Goal: Transaction & Acquisition: Purchase product/service

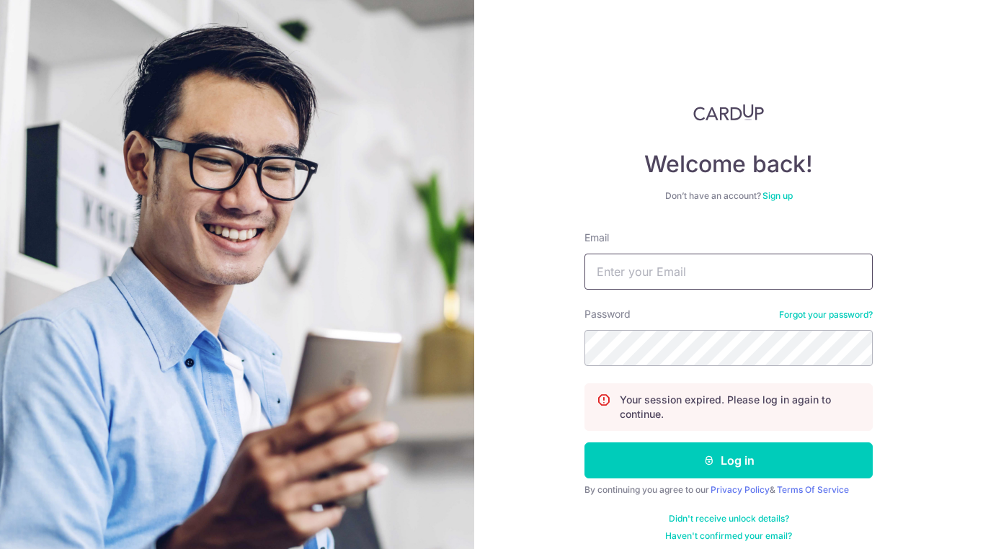
type input "[EMAIL_ADDRESS][DOMAIN_NAME]"
click at [729, 461] on button "Log in" at bounding box center [729, 461] width 288 height 36
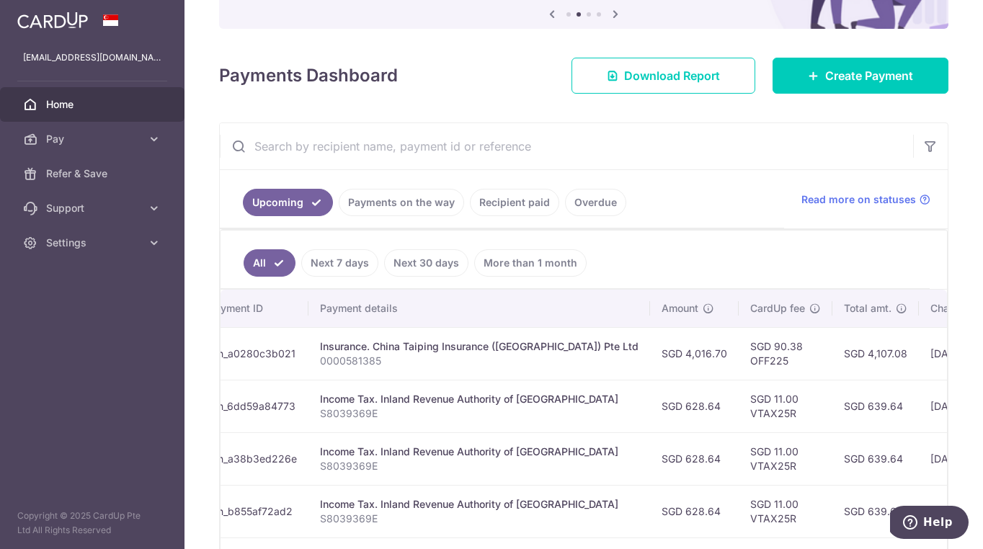
scroll to position [154, 0]
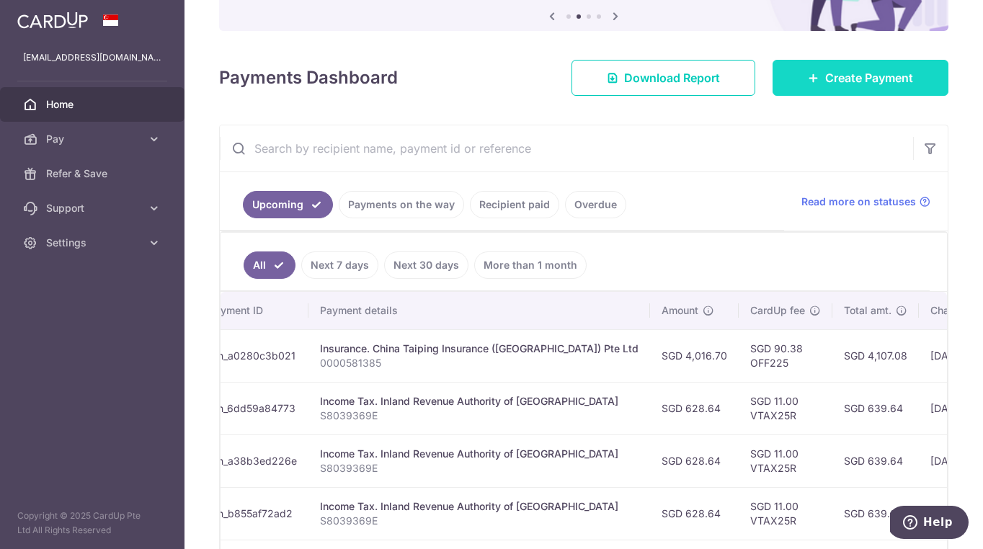
click at [833, 80] on span "Create Payment" at bounding box center [870, 77] width 88 height 17
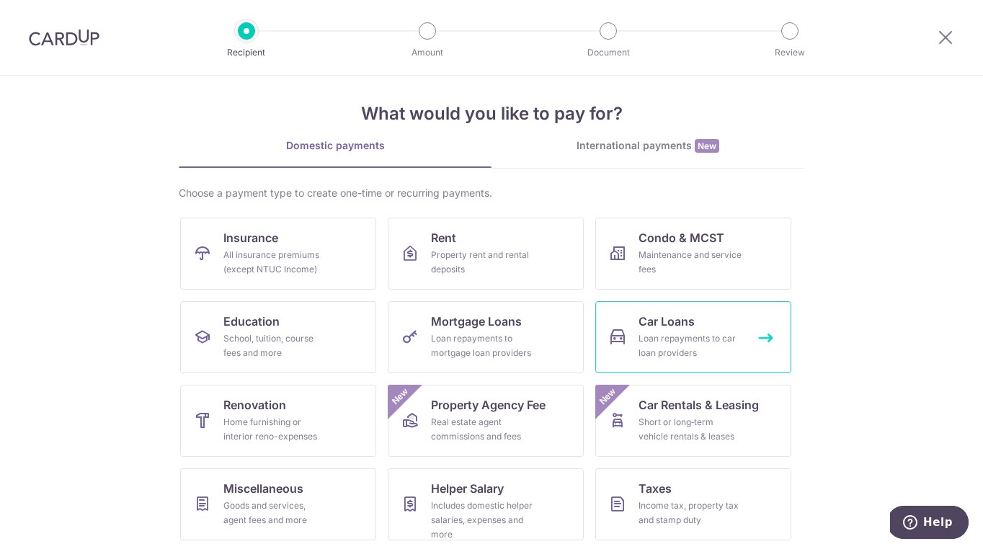
scroll to position [18, 0]
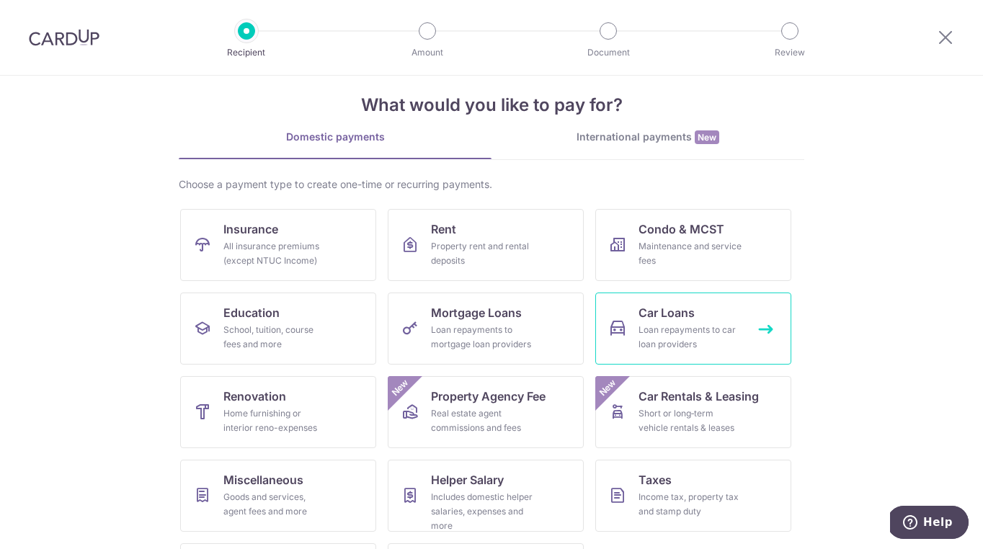
click at [702, 332] on div "Loan repayments to car loan providers" at bounding box center [691, 337] width 104 height 29
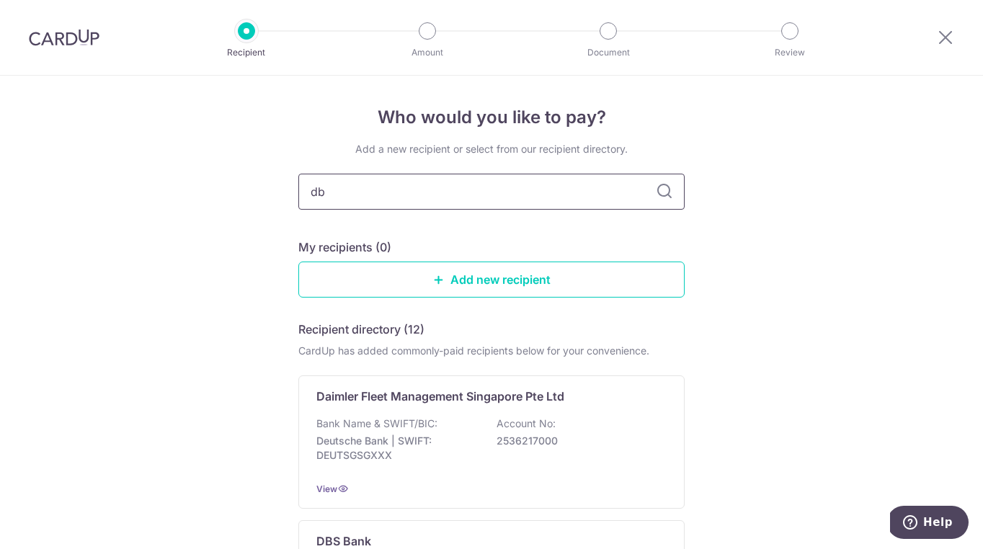
type input "dbs"
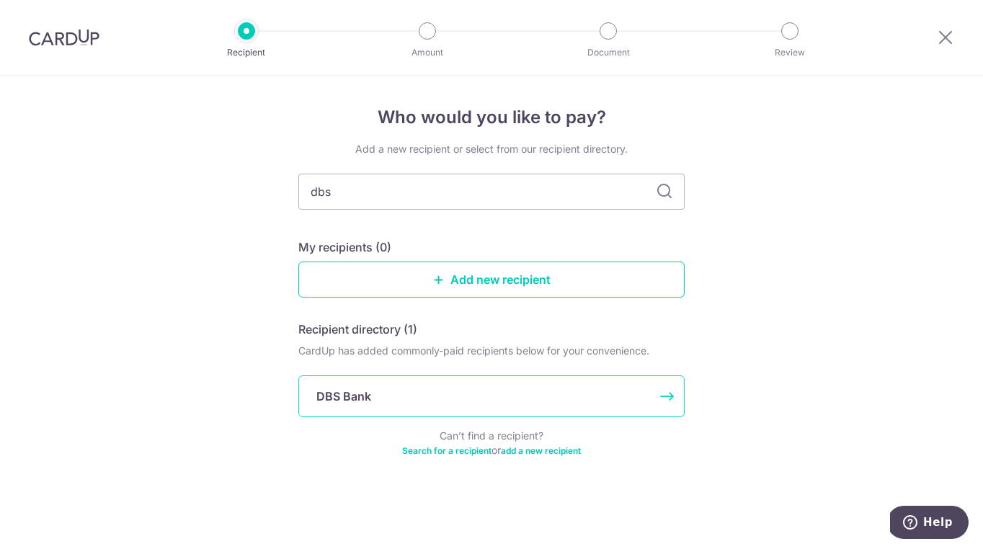
click at [448, 394] on div "DBS Bank" at bounding box center [483, 396] width 333 height 17
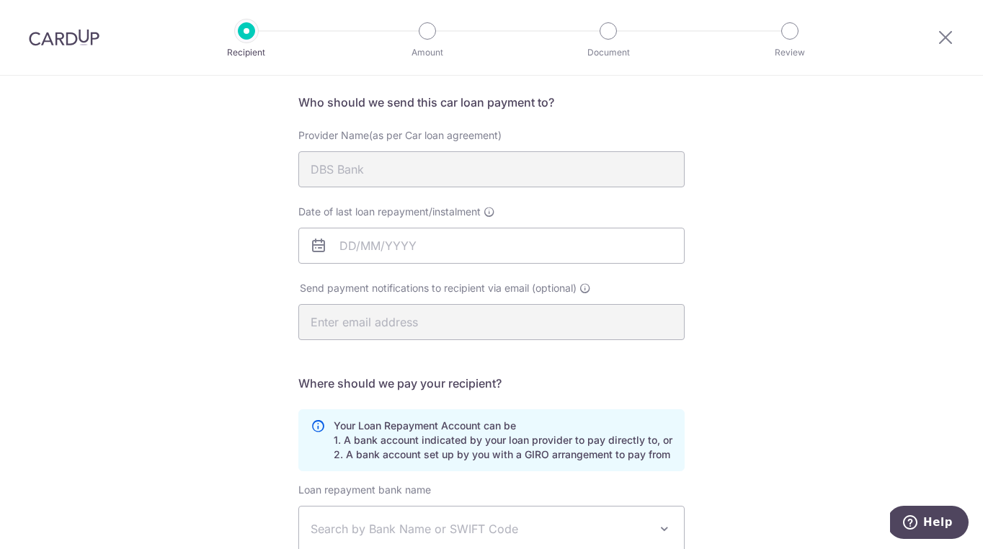
scroll to position [102, 0]
click at [409, 251] on input "Date of last loan repayment/instalment" at bounding box center [491, 247] width 386 height 36
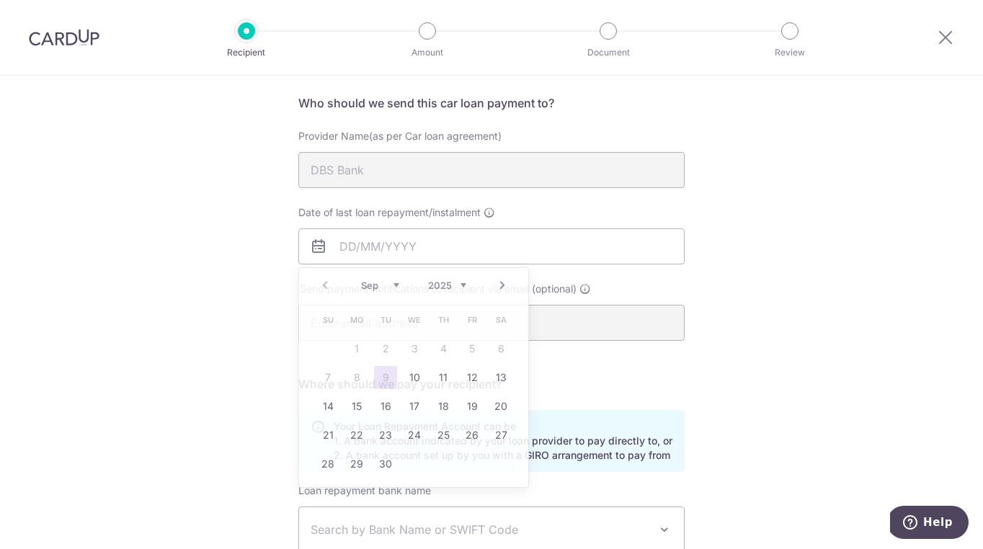
click at [766, 226] on div "Who would you like to pay? Your recipient does not need a CardUp account to rec…" at bounding box center [491, 369] width 983 height 792
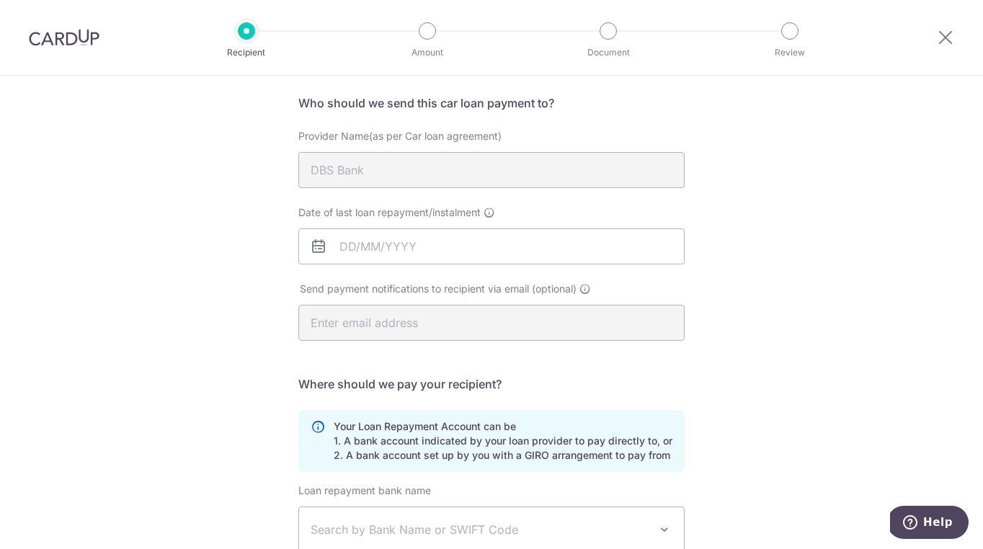
click at [764, 226] on div "Who would you like to pay? Your recipient does not need a CardUp account to rec…" at bounding box center [491, 369] width 983 height 792
click at [765, 226] on div "Who would you like to pay? Your recipient does not need a CardUp account to rec…" at bounding box center [491, 369] width 983 height 792
click at [764, 226] on div "Who would you like to pay? Your recipient does not need a CardUp account to rec…" at bounding box center [491, 369] width 983 height 792
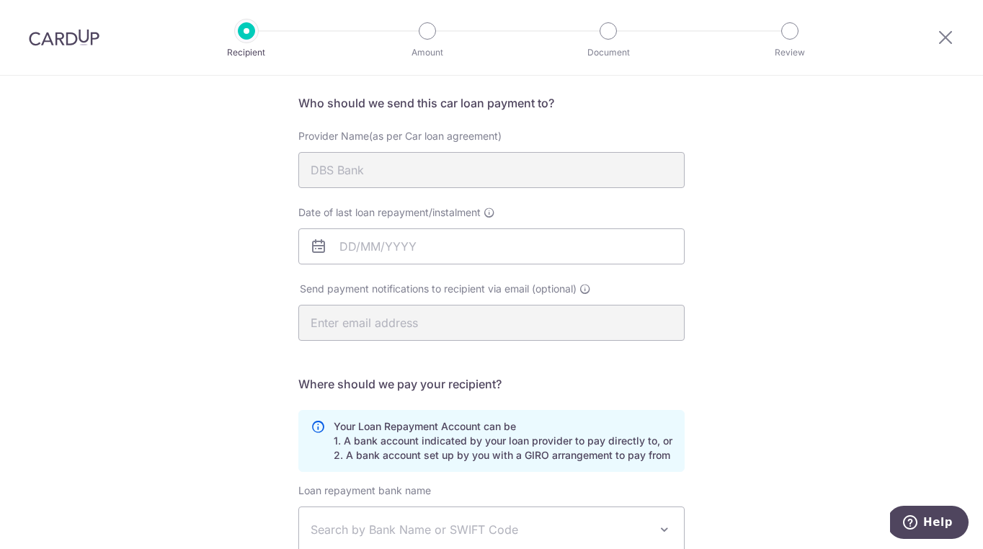
click at [764, 226] on div "Who would you like to pay? Your recipient does not need a CardUp account to rec…" at bounding box center [491, 369] width 983 height 792
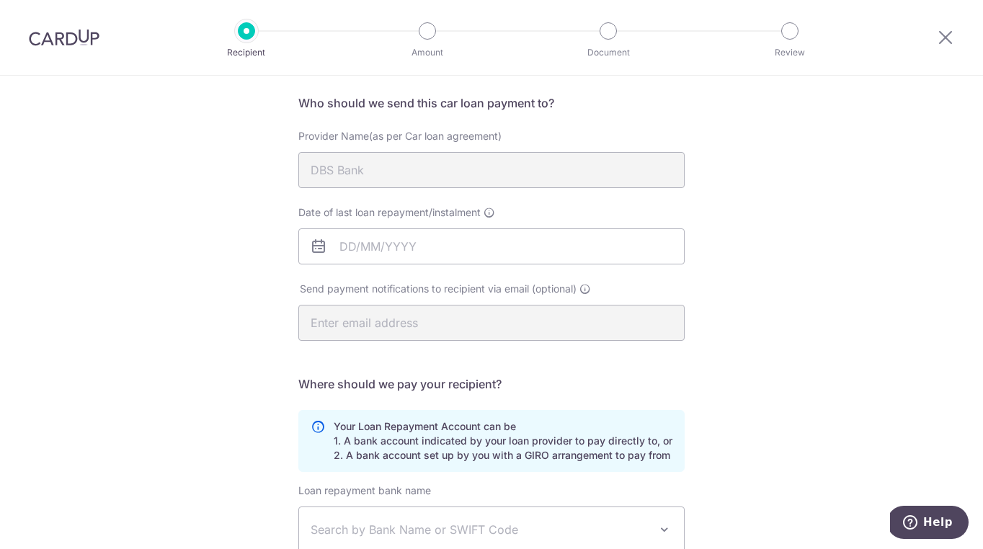
drag, startPoint x: 783, startPoint y: 226, endPoint x: 771, endPoint y: 222, distance: 12.8
click at [782, 226] on div "Who would you like to pay? Your recipient does not need a CardUp account to rec…" at bounding box center [491, 369] width 983 height 792
click at [377, 248] on input "Date of last loan repayment/instalment" at bounding box center [491, 247] width 386 height 36
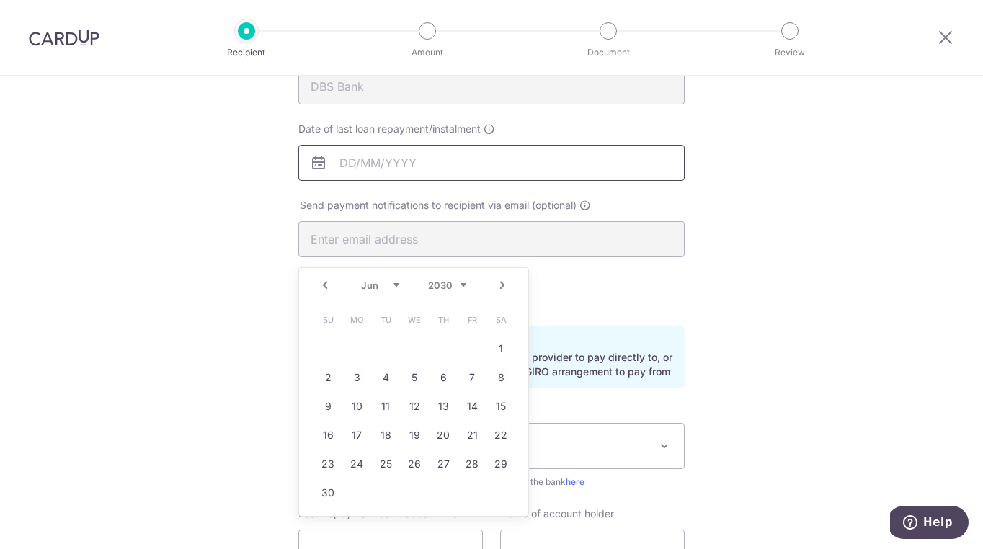
scroll to position [187, 0]
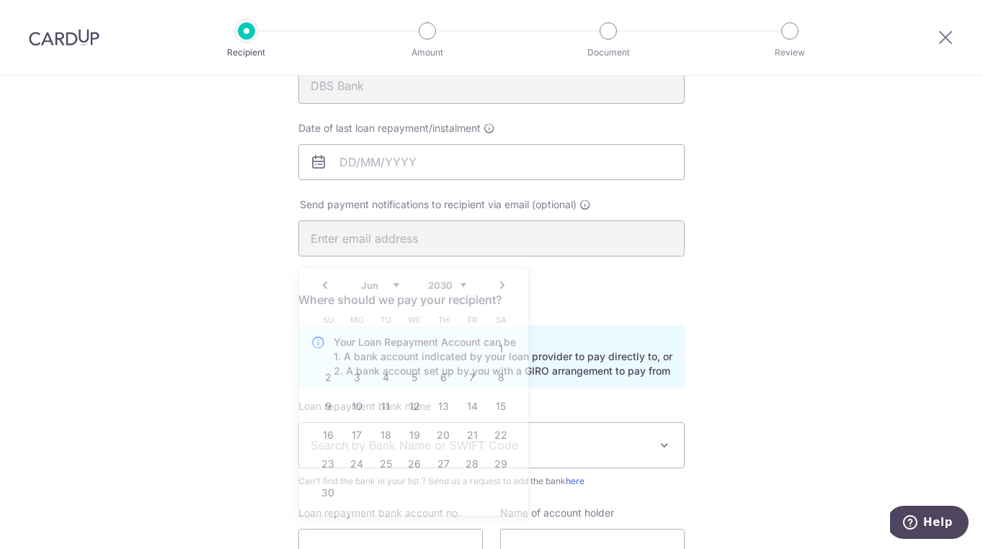
drag, startPoint x: 224, startPoint y: 330, endPoint x: 223, endPoint y: 243, distance: 87.2
click at [223, 331] on div "Who would you like to pay? Your recipient does not need a CardUp account to rec…" at bounding box center [491, 285] width 983 height 792
click at [369, 162] on input "Date of last loan repayment/instalment" at bounding box center [491, 162] width 386 height 36
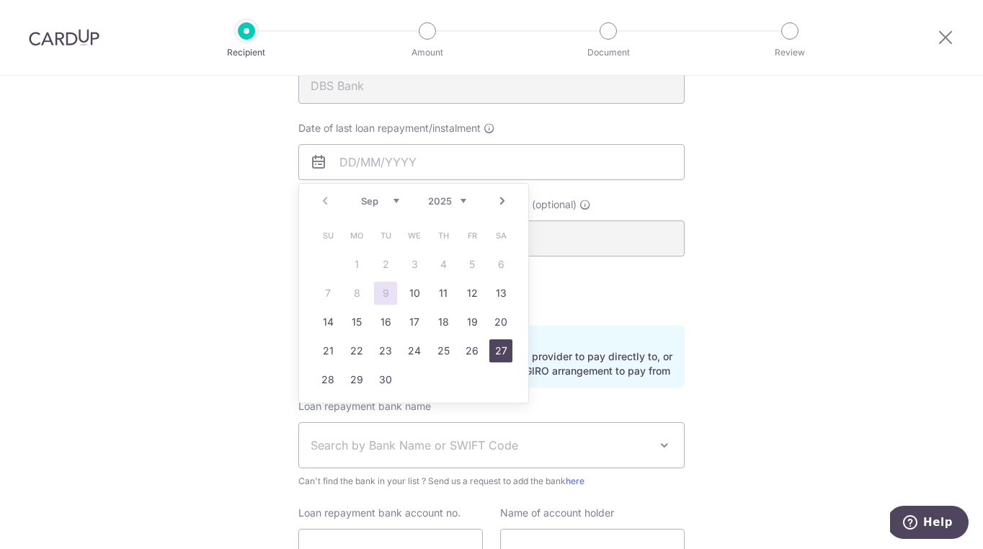
click at [503, 353] on link "27" at bounding box center [501, 351] width 23 height 23
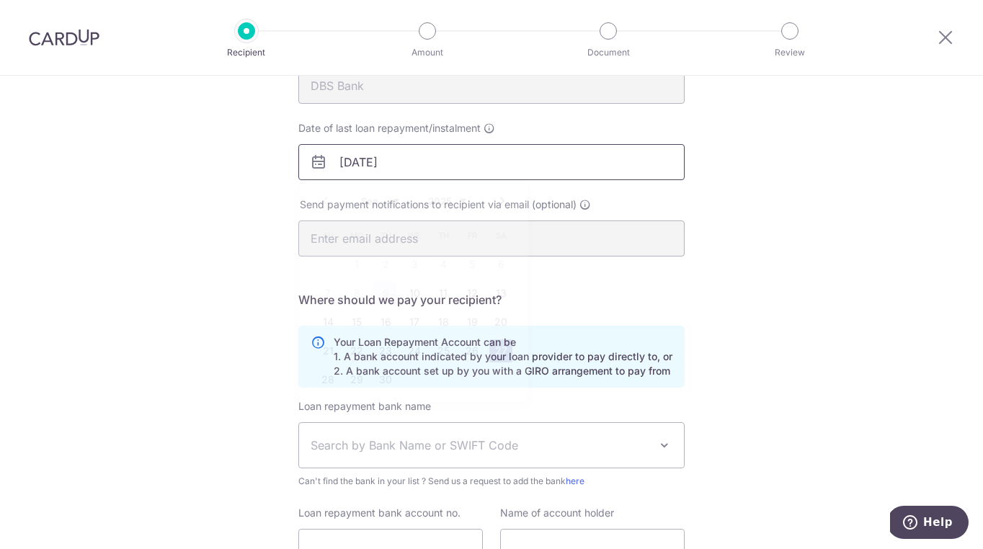
click at [434, 172] on input "27/09/2025" at bounding box center [491, 162] width 386 height 36
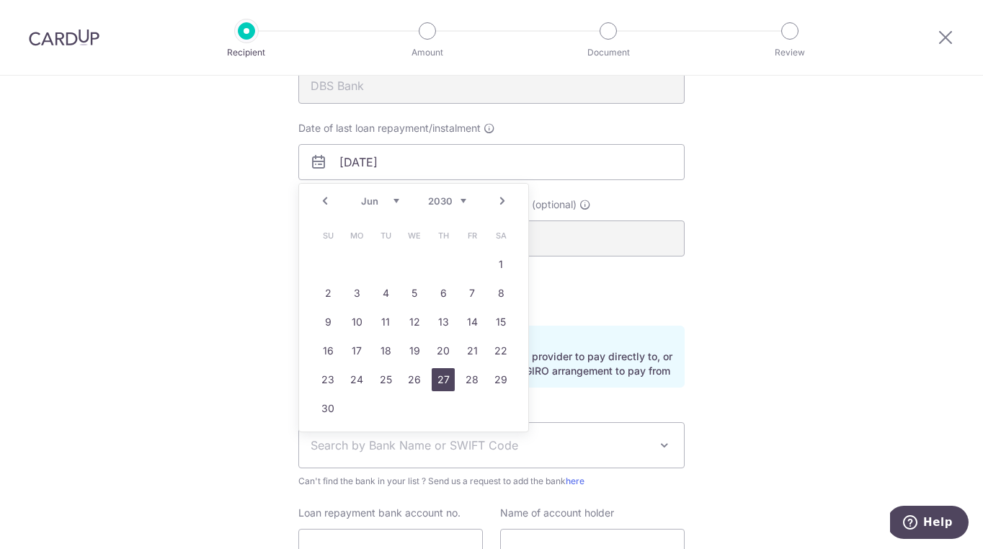
click at [448, 375] on link "27" at bounding box center [443, 379] width 23 height 23
type input "27/06/2030"
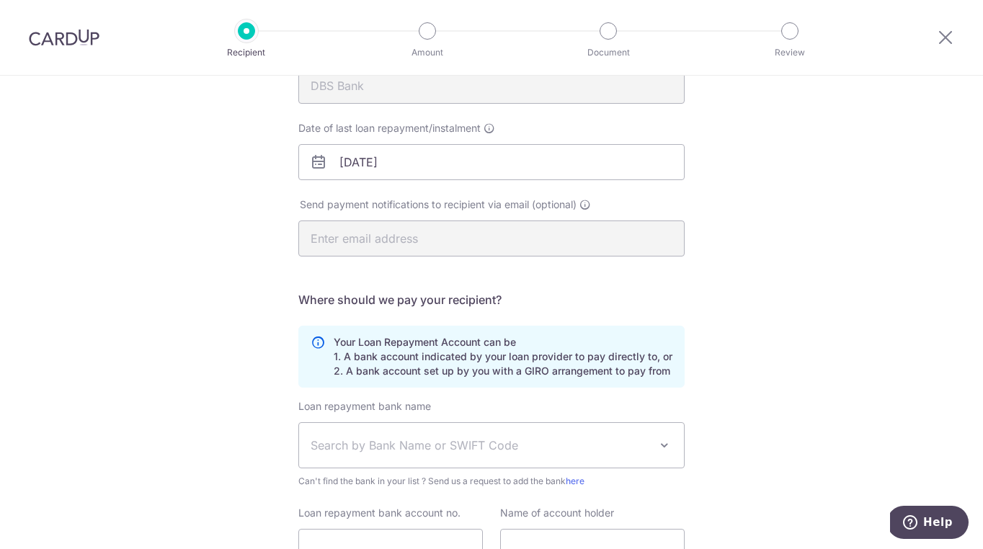
click at [704, 319] on div "Who would you like to pay? Your recipient does not need a CardUp account to rec…" at bounding box center [491, 285] width 983 height 792
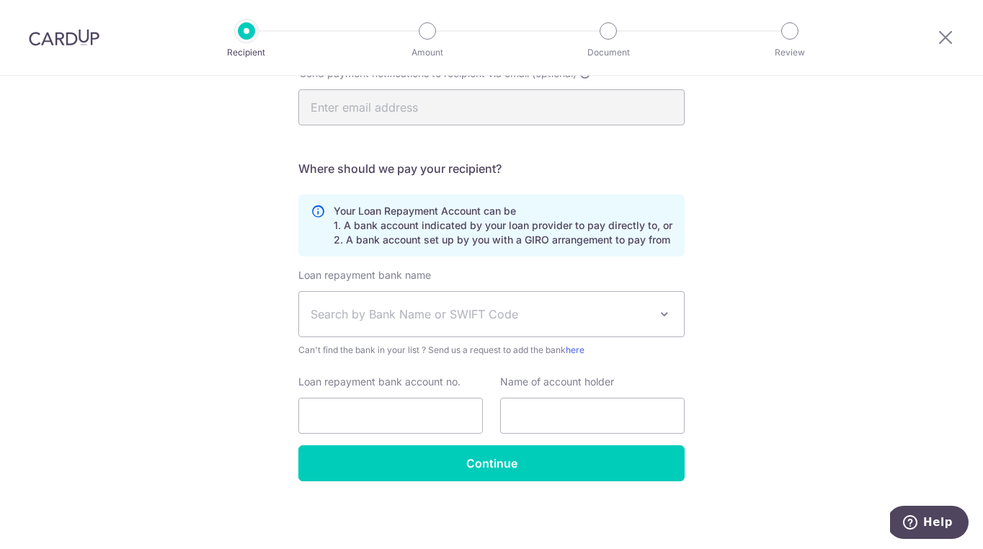
scroll to position [318, 0]
click at [660, 320] on span at bounding box center [664, 314] width 17 height 17
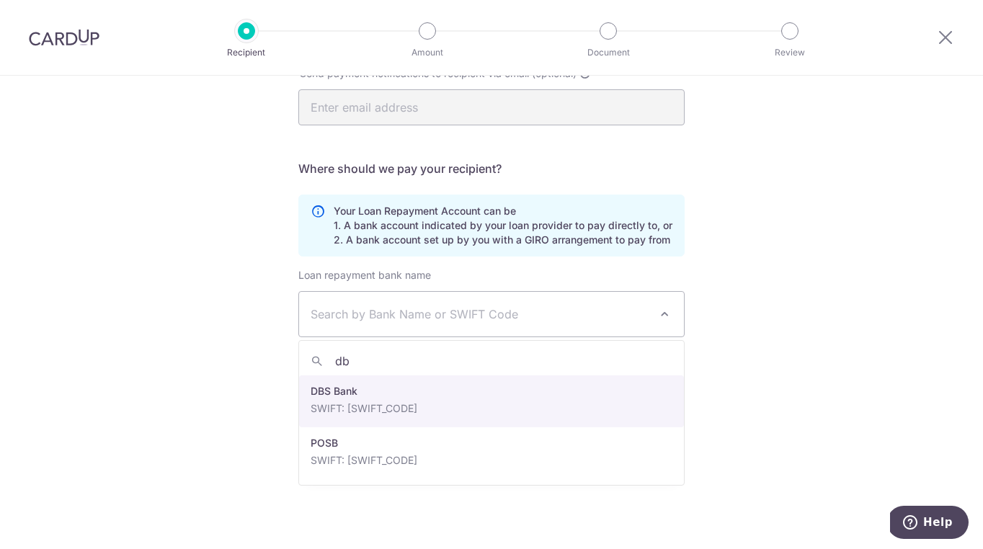
type input "db"
select select "6"
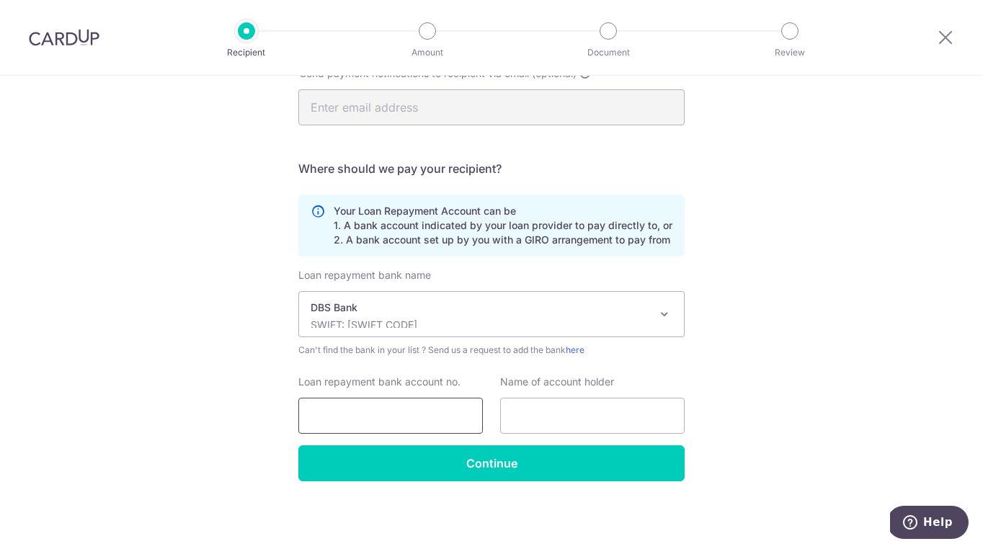
click at [366, 402] on input "Loan repayment bank account no." at bounding box center [390, 416] width 185 height 36
type input "002330164"
click at [621, 415] on input "text" at bounding box center [592, 416] width 185 height 36
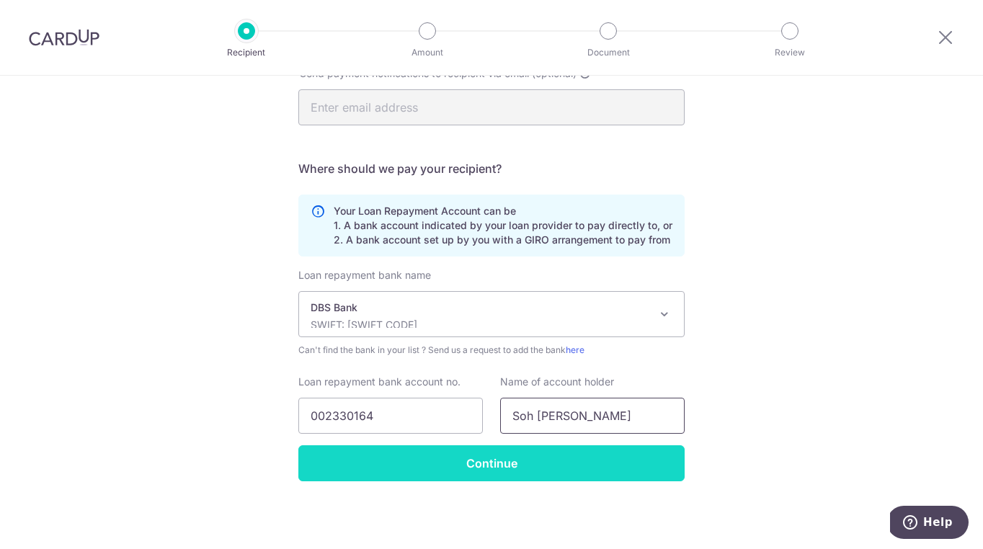
type input "Soh Ai Ling Christina"
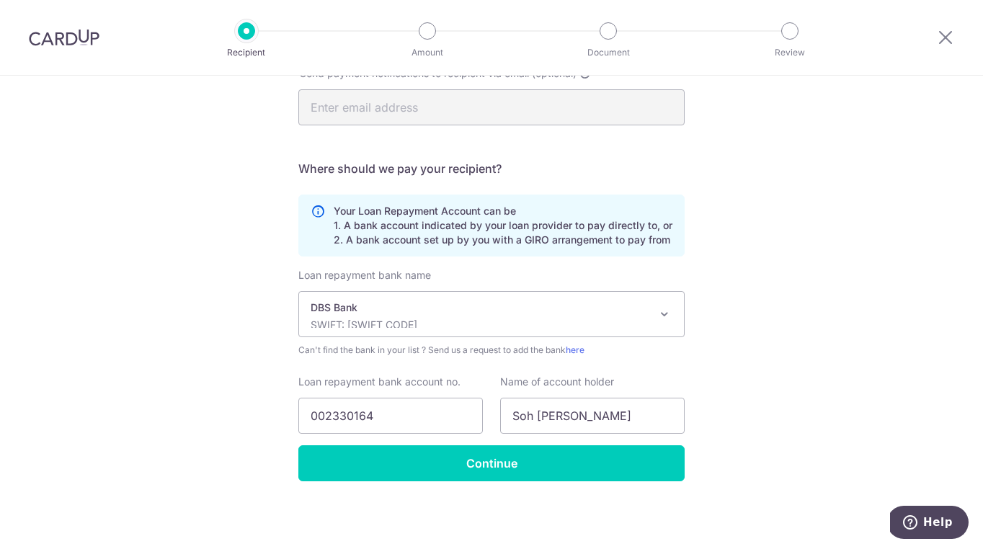
click at [522, 460] on input "Continue" at bounding box center [491, 464] width 386 height 36
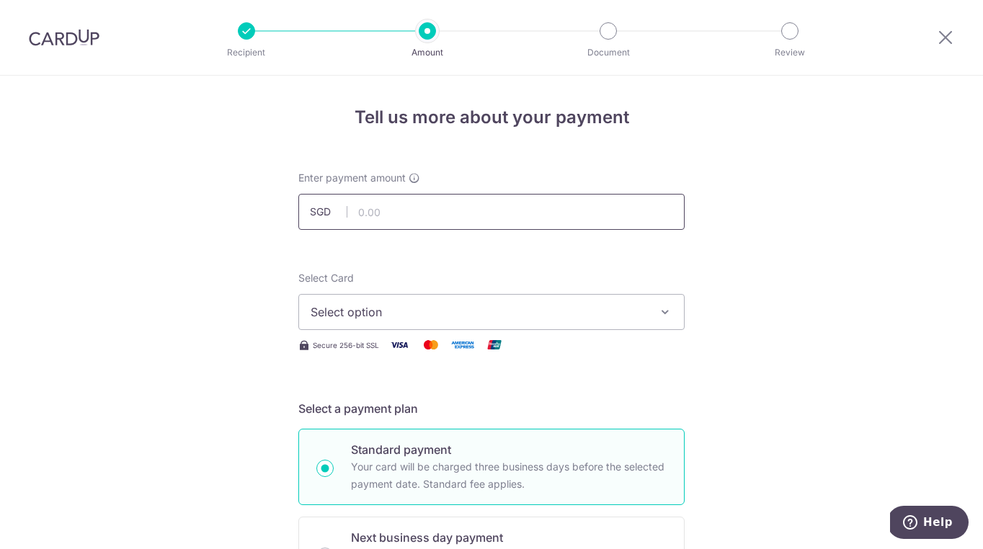
click at [430, 208] on input "text" at bounding box center [491, 212] width 386 height 36
type input "937.00"
drag, startPoint x: 724, startPoint y: 257, endPoint x: 532, endPoint y: 286, distance: 193.9
click at [479, 311] on span "Select option" at bounding box center [479, 312] width 336 height 17
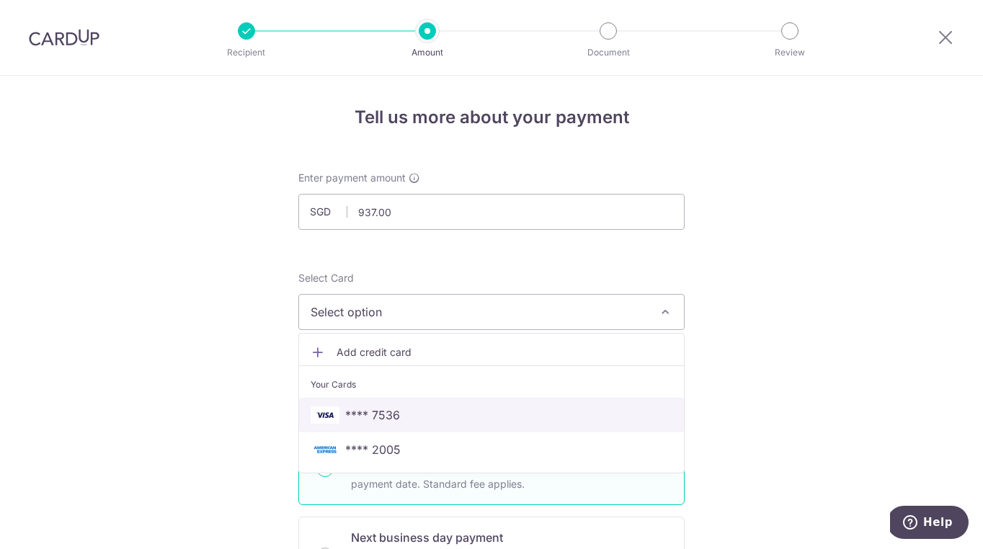
click at [423, 411] on span "**** 7536" at bounding box center [492, 415] width 362 height 17
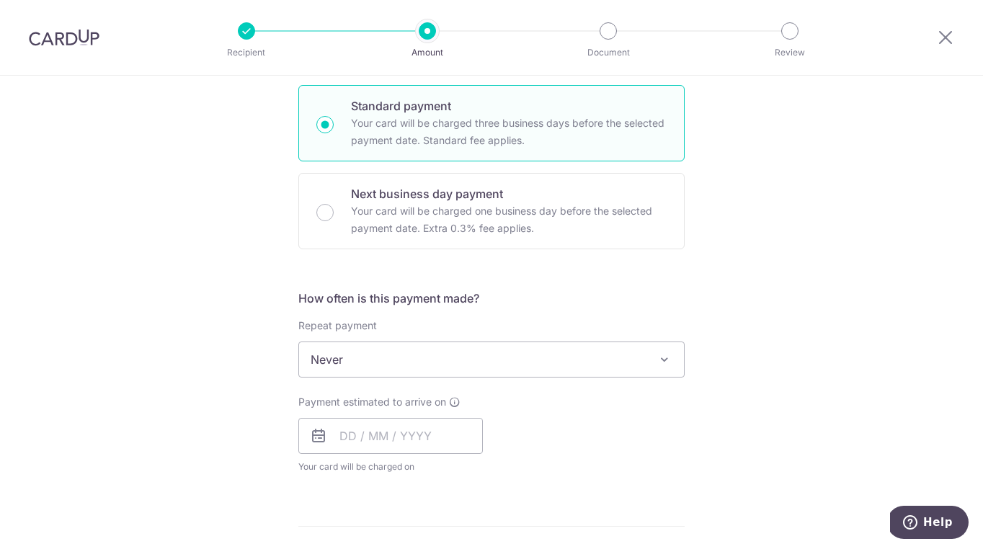
scroll to position [365, 0]
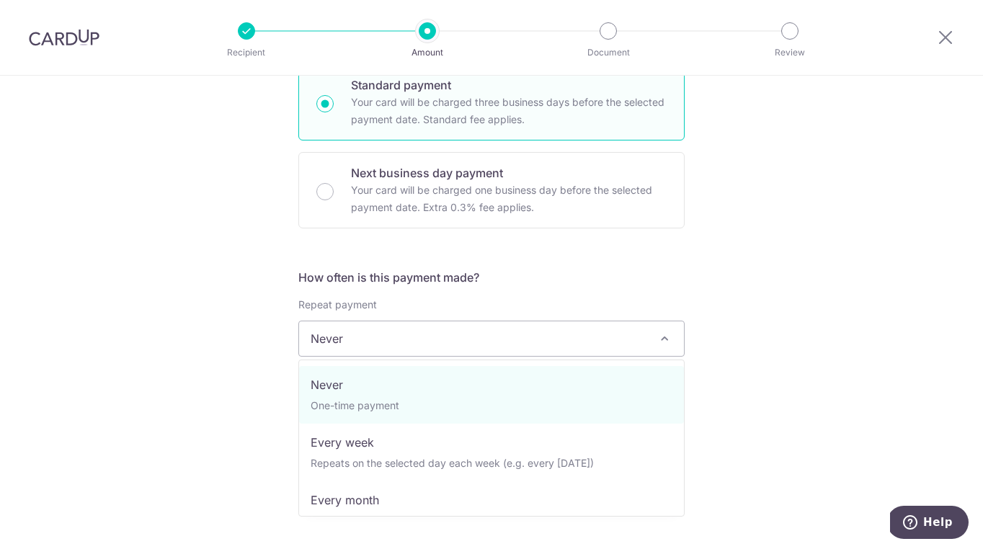
click at [665, 340] on span at bounding box center [664, 338] width 17 height 17
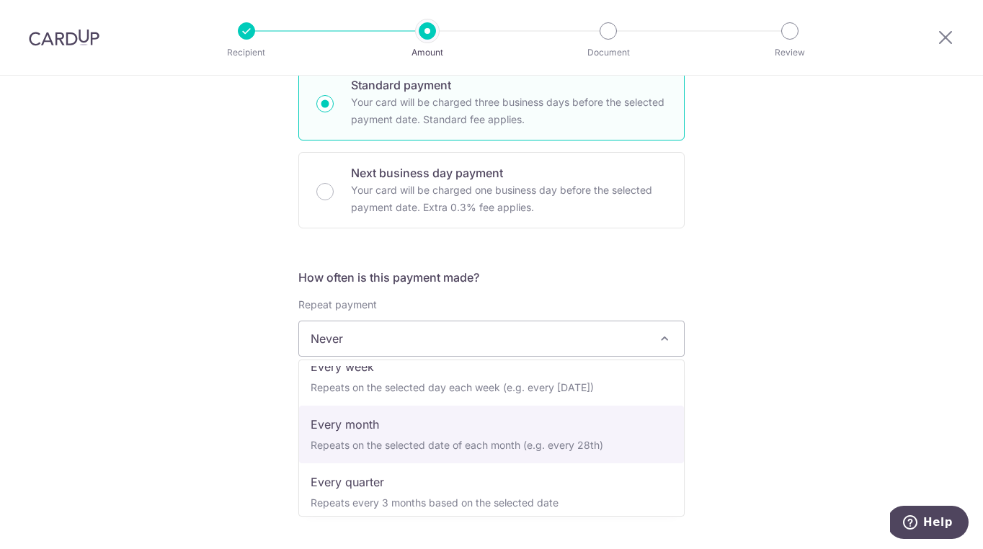
select select "3"
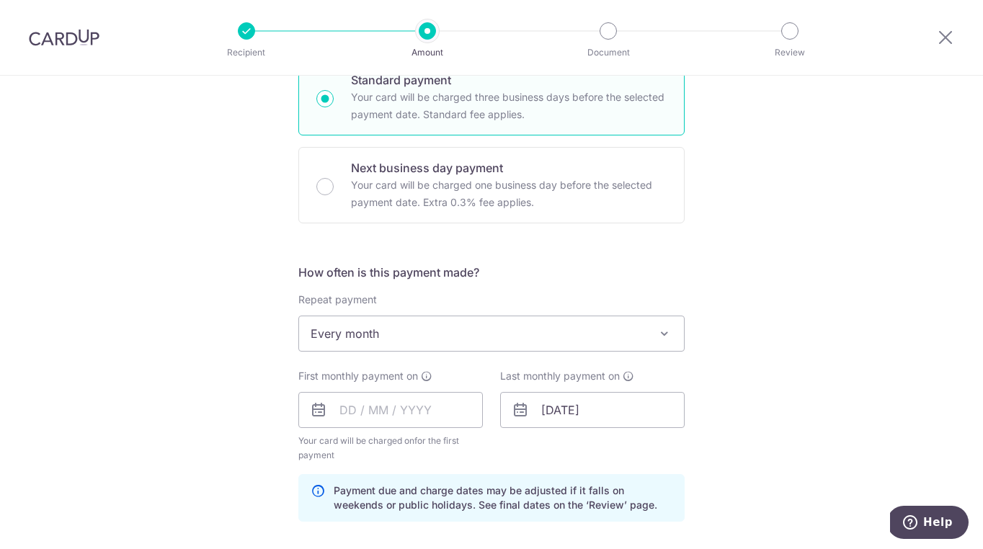
click at [761, 433] on div "Tell us more about your payment Enter payment amount SGD 937.00 937.00 Recipien…" at bounding box center [491, 395] width 983 height 1378
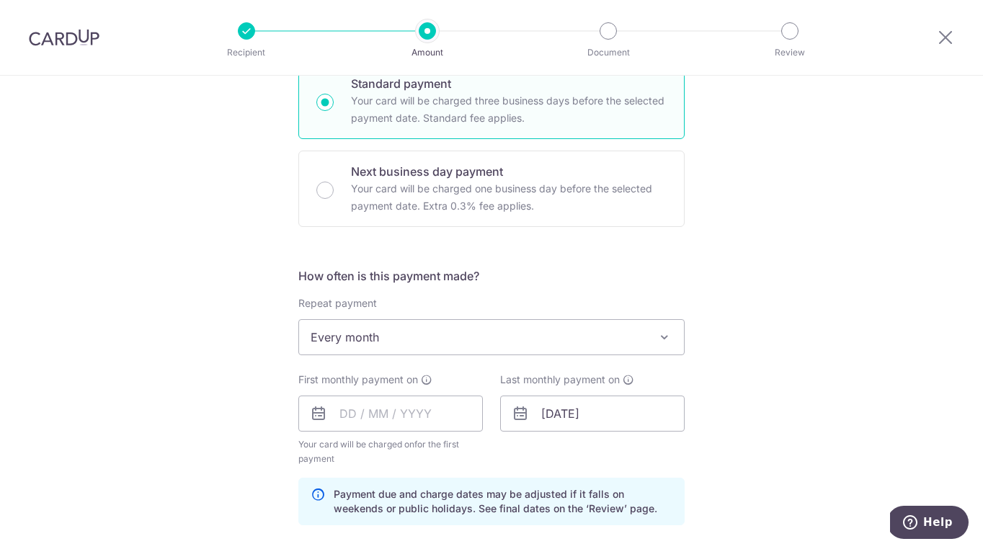
scroll to position [425, 0]
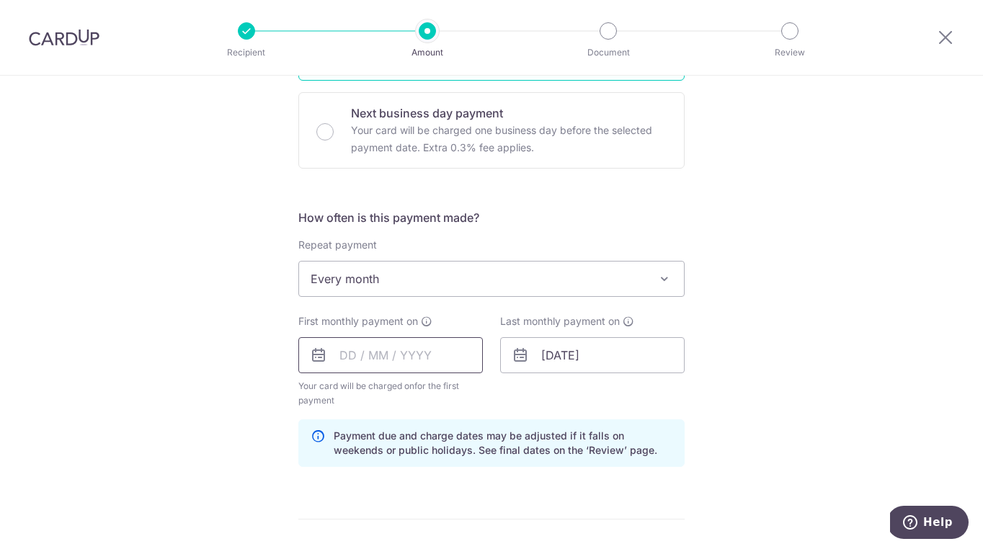
click at [419, 352] on input "text" at bounding box center [390, 355] width 185 height 36
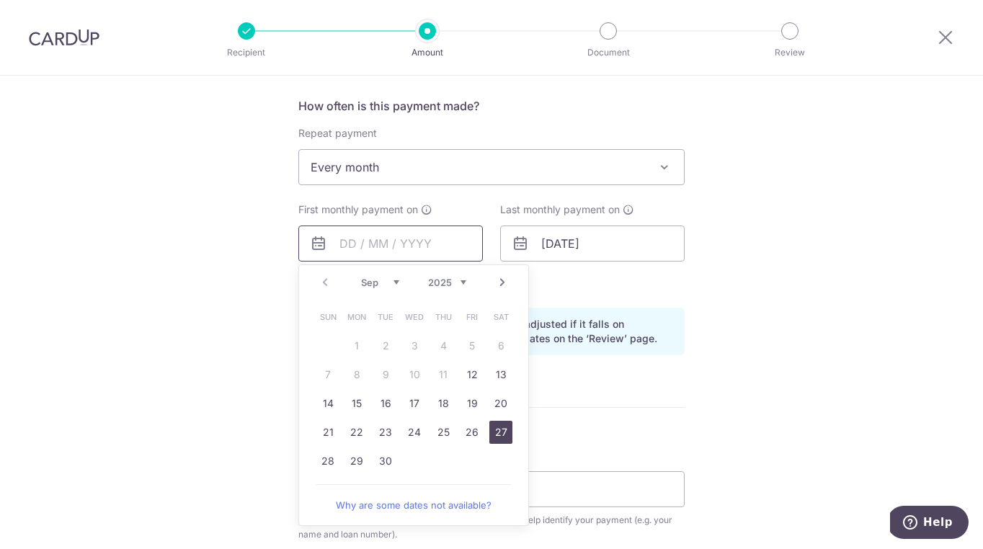
scroll to position [538, 0]
click at [495, 432] on link "27" at bounding box center [501, 431] width 23 height 23
type input "27/09/2025"
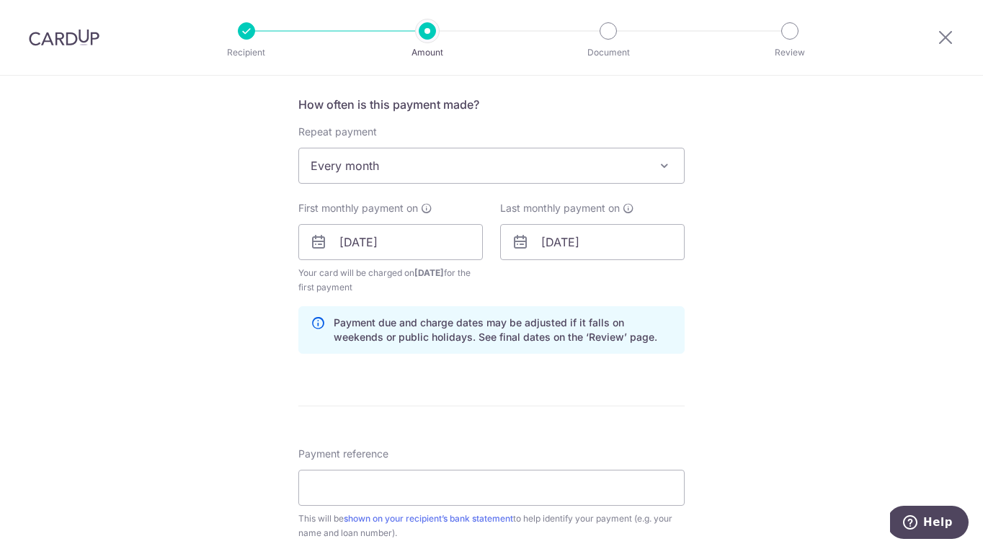
click at [678, 408] on form "Enter payment amount SGD 937.00 937.00 Recipient added successfully! Select Car…" at bounding box center [491, 240] width 386 height 1215
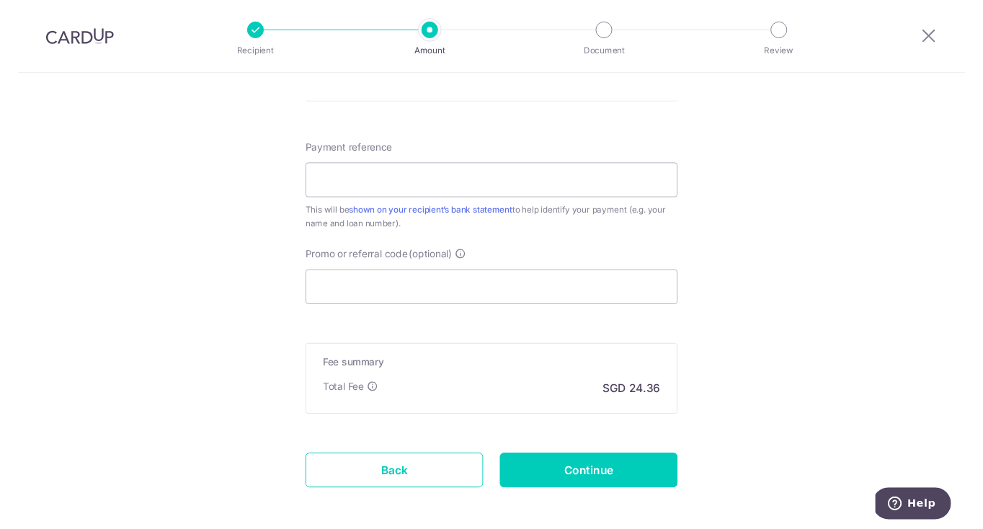
scroll to position [842, 0]
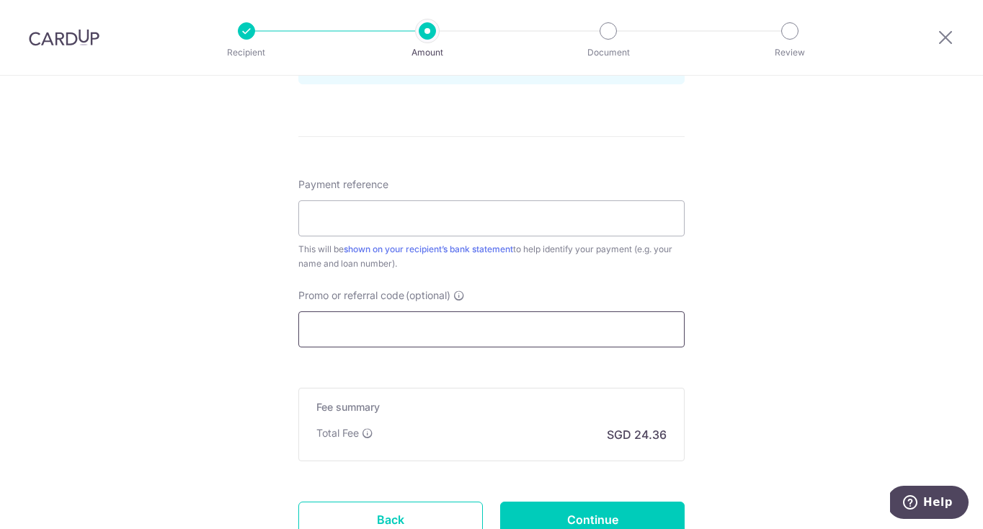
click at [394, 321] on input "Promo or referral code (optional)" at bounding box center [491, 329] width 386 height 36
paste input "3HOME25R"
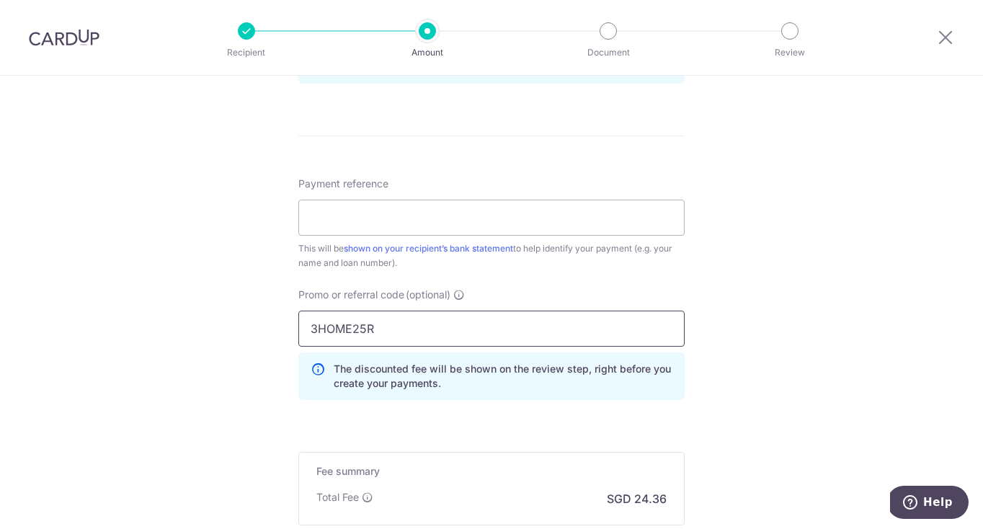
type input "3HOME25R"
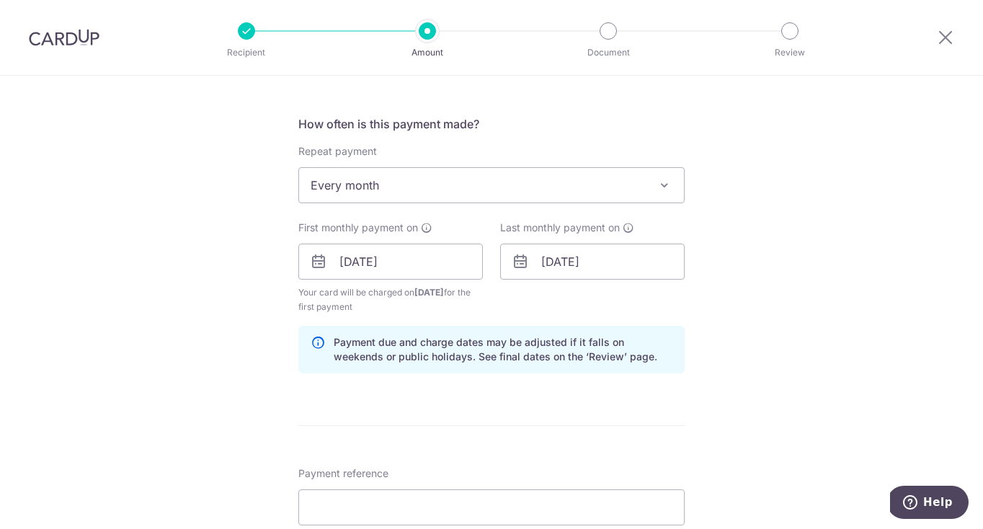
scroll to position [501, 0]
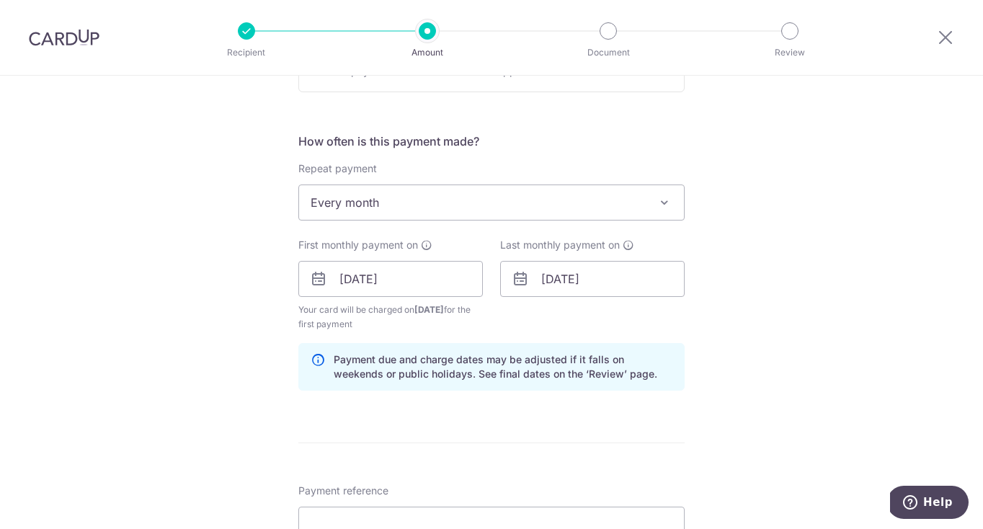
click at [777, 332] on div "Tell us more about your payment Enter payment amount SGD 937.00 937.00 Recipien…" at bounding box center [491, 296] width 983 height 1443
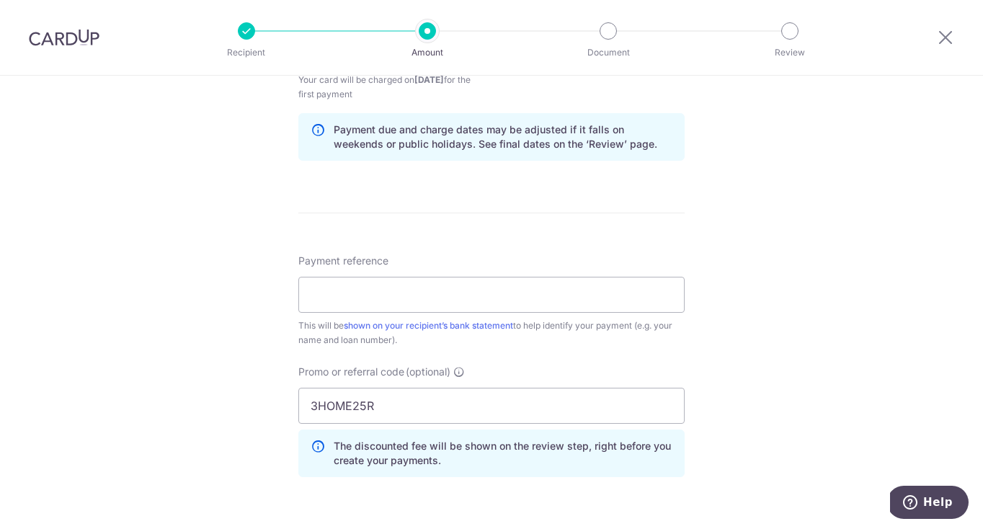
scroll to position [733, 0]
click at [366, 292] on input "Payment reference" at bounding box center [491, 293] width 386 height 36
type input "C"
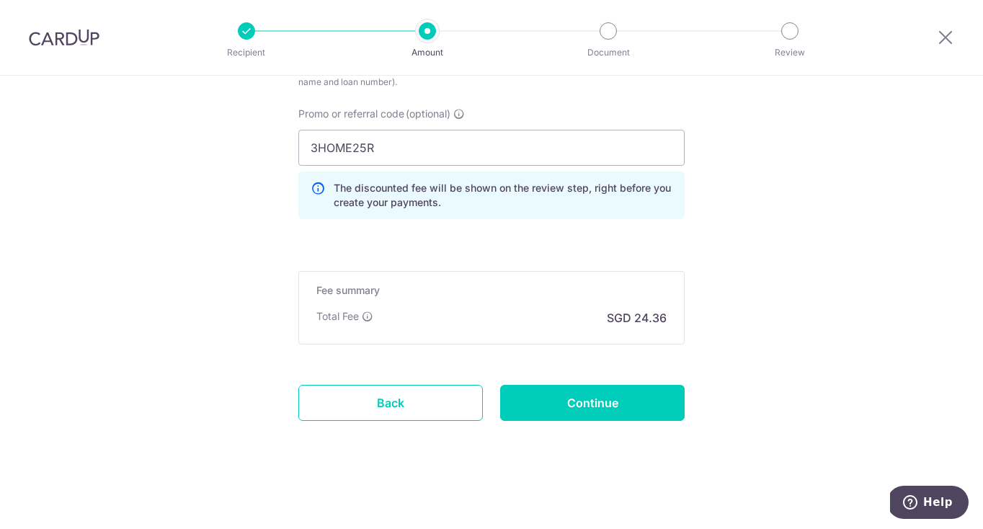
scroll to position [989, 0]
type input "Soh Ai Ling Christina HPR133801F"
drag, startPoint x: 745, startPoint y: 298, endPoint x: 738, endPoint y: 308, distance: 12.4
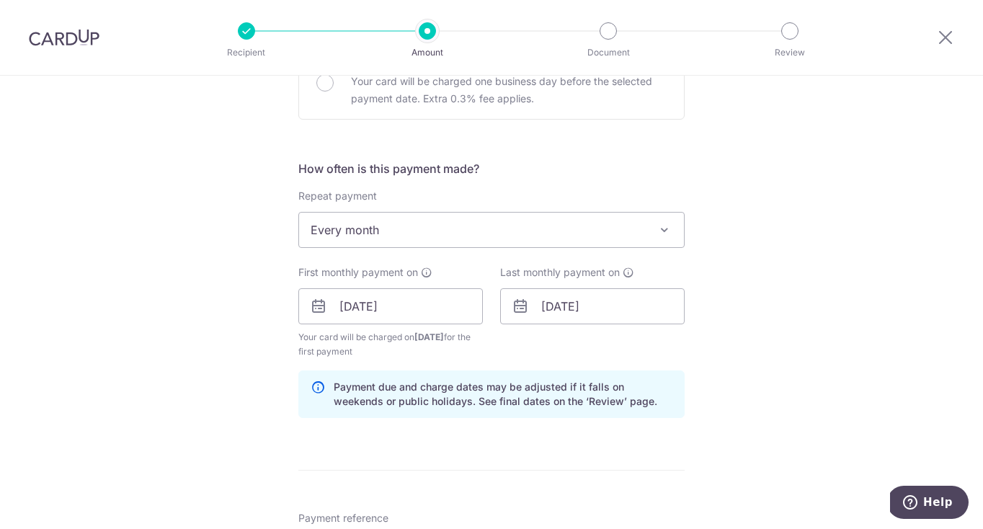
scroll to position [480, 0]
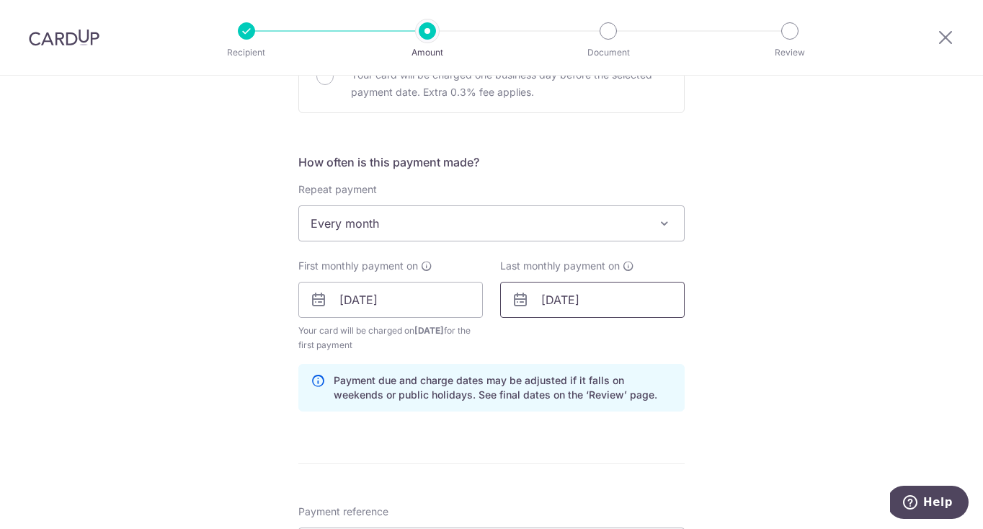
click at [575, 304] on input "27/06/2030" at bounding box center [592, 300] width 185 height 36
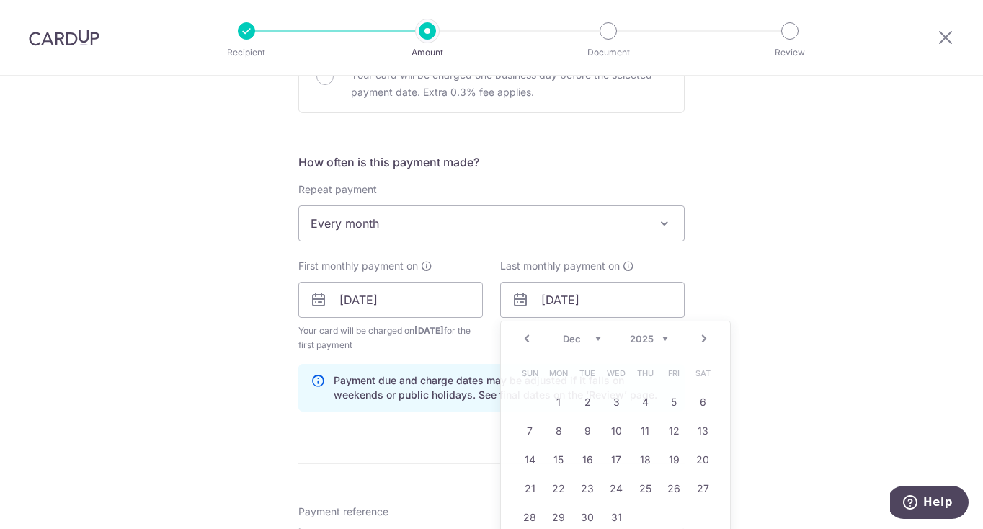
click at [845, 273] on div "Tell us more about your payment Enter payment amount SGD 937.00 937.00 Recipien…" at bounding box center [491, 317] width 983 height 1443
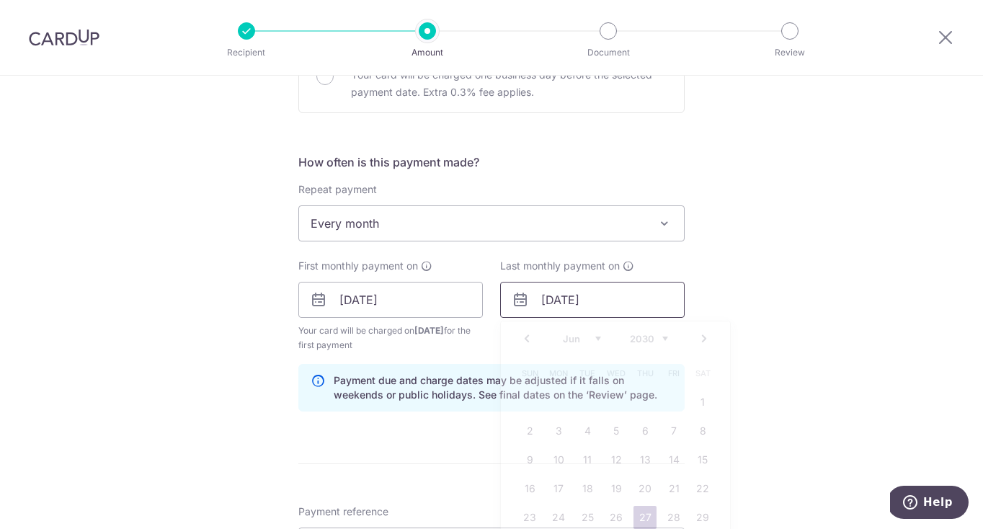
click at [601, 304] on input "27/06/2030" at bounding box center [592, 300] width 185 height 36
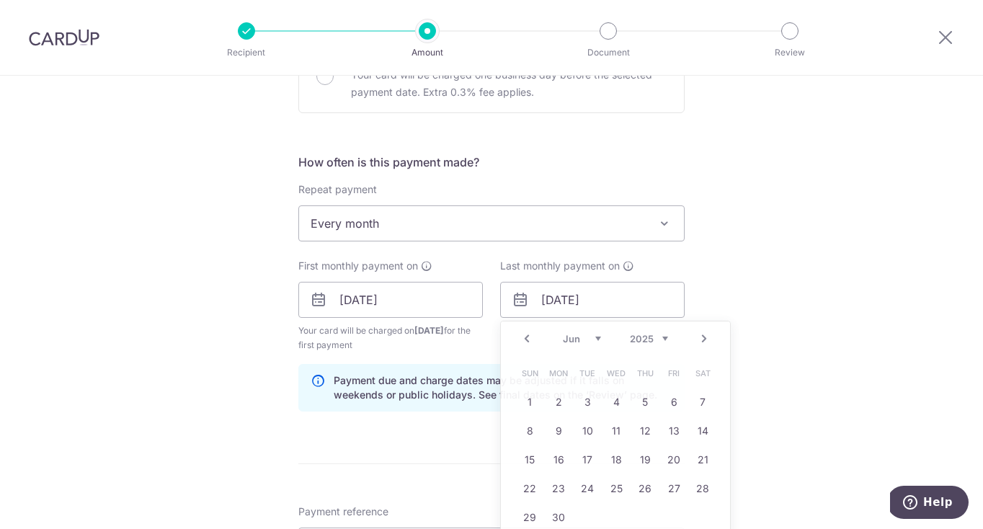
click at [761, 284] on div "Tell us more about your payment Enter payment amount SGD 937.00 937.00 Recipien…" at bounding box center [491, 317] width 983 height 1443
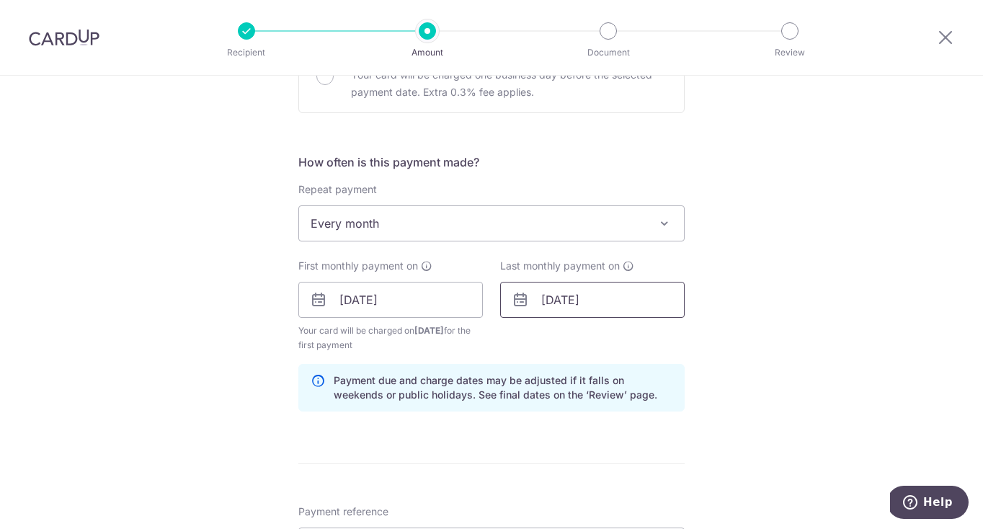
drag, startPoint x: 616, startPoint y: 300, endPoint x: 626, endPoint y: 300, distance: 10.1
click at [616, 300] on input "27/06/2030" at bounding box center [592, 300] width 185 height 36
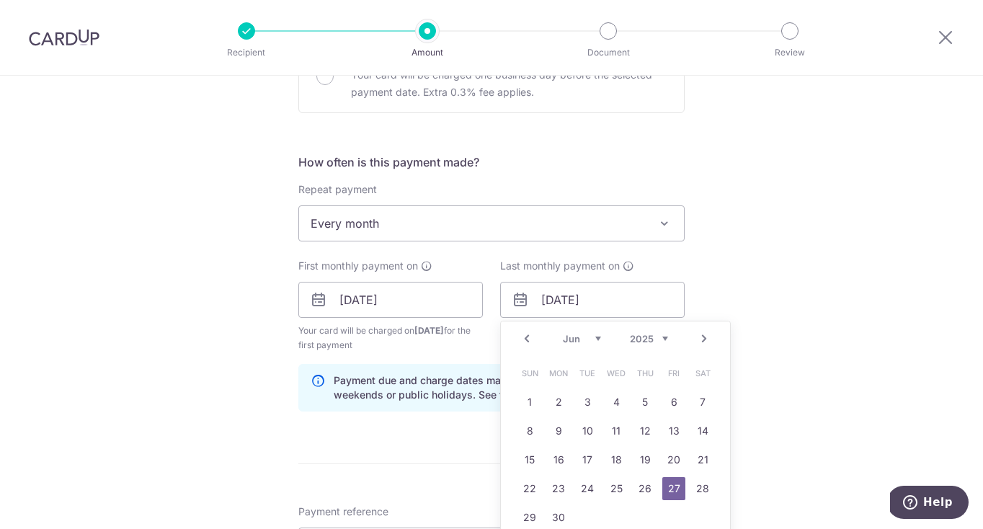
click at [674, 488] on link "27" at bounding box center [674, 488] width 23 height 23
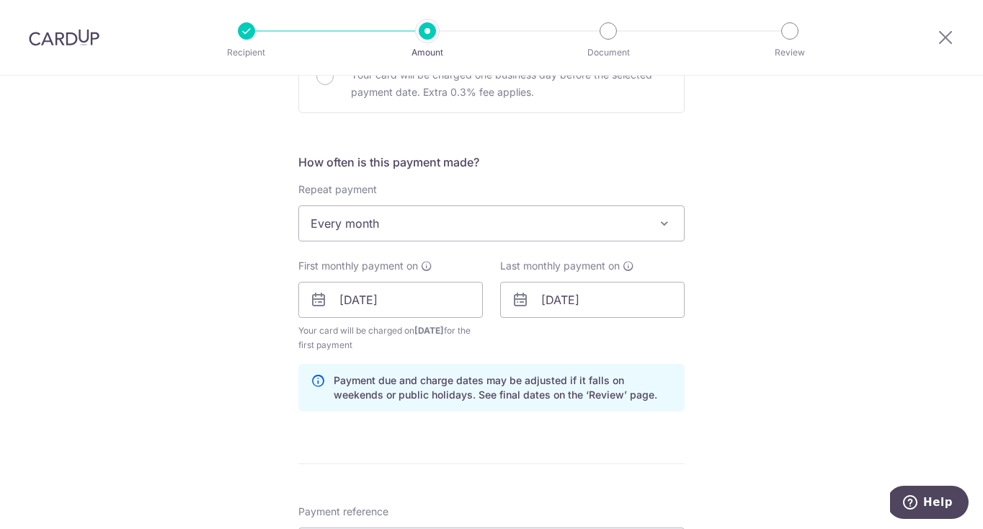
click at [753, 423] on div "Tell us more about your payment Enter payment amount SGD 937.00 937.00 Recipien…" at bounding box center [491, 317] width 983 height 1443
click at [629, 313] on input "27/06/2025" at bounding box center [592, 300] width 185 height 36
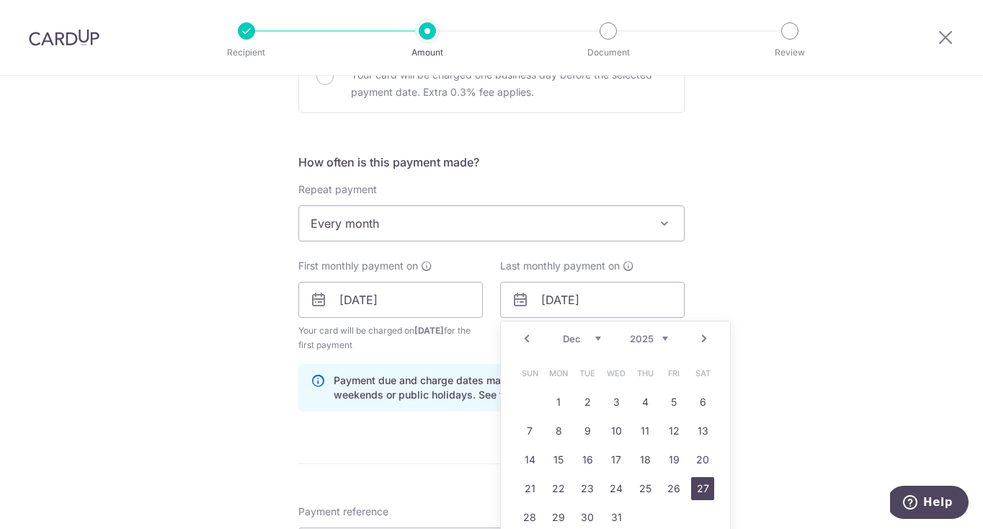
click at [707, 487] on link "27" at bounding box center [702, 488] width 23 height 23
type input "[DATE]"
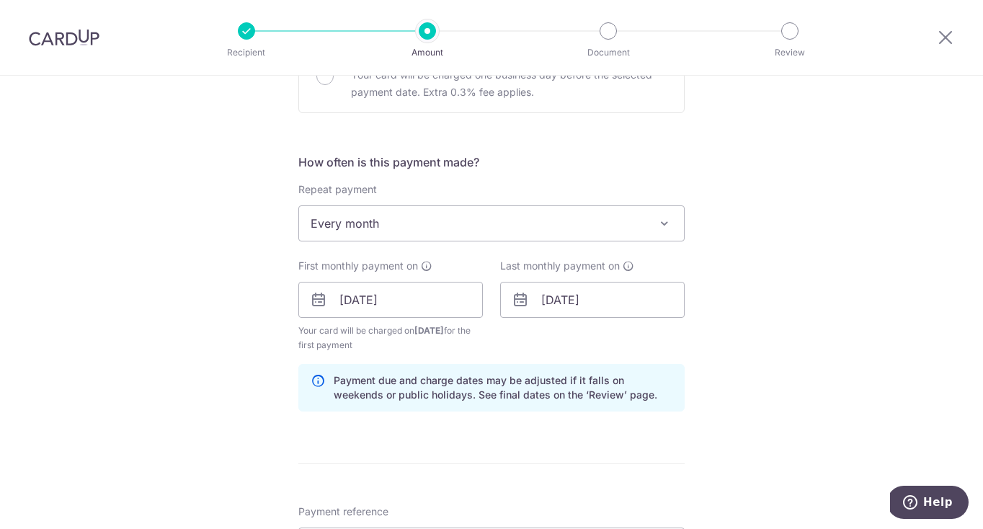
click at [758, 419] on div "Tell us more about your payment Enter payment amount SGD 937.00 937.00 Recipien…" at bounding box center [491, 317] width 983 height 1443
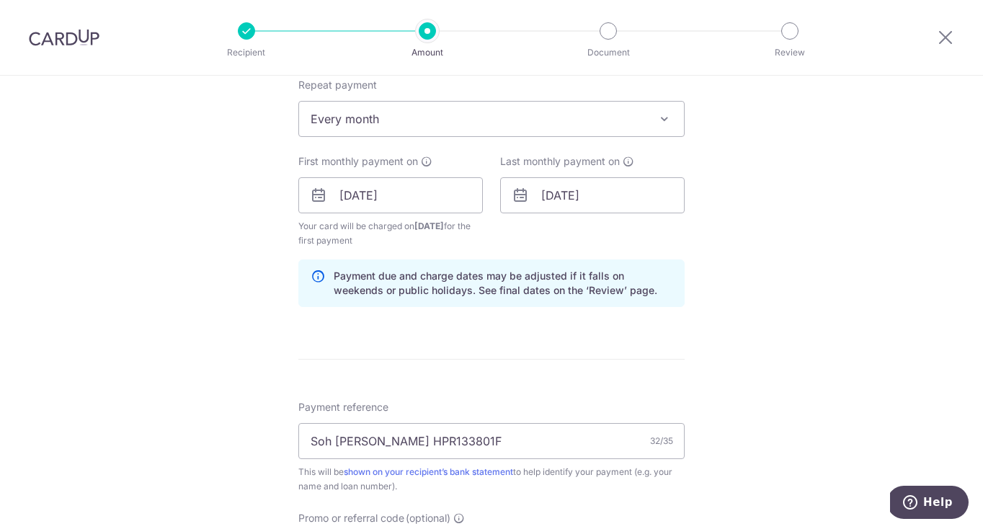
scroll to position [586, 0]
click at [775, 162] on div "Tell us more about your payment Enter payment amount SGD 937.00 937.00 Recipien…" at bounding box center [491, 211] width 983 height 1443
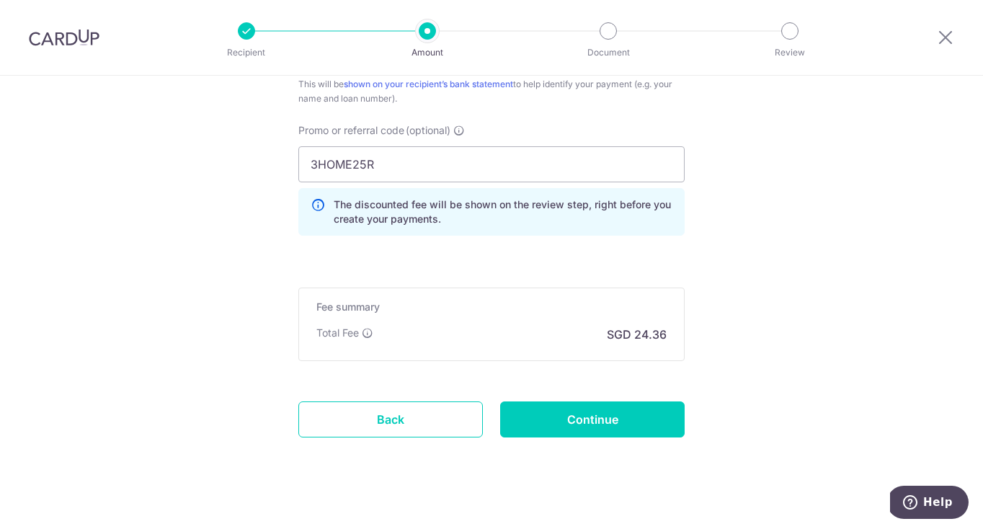
scroll to position [974, 0]
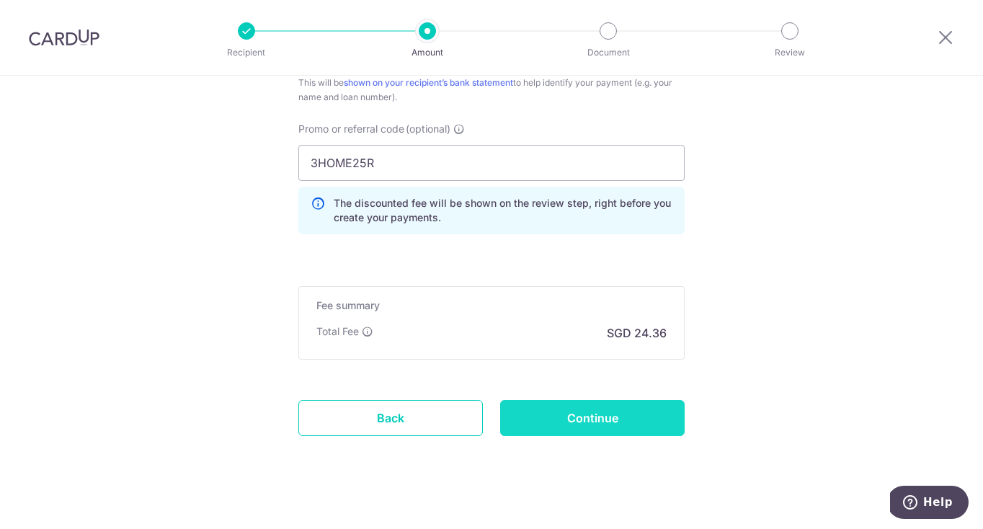
click at [606, 428] on input "Continue" at bounding box center [592, 418] width 185 height 36
type input "Create Schedule"
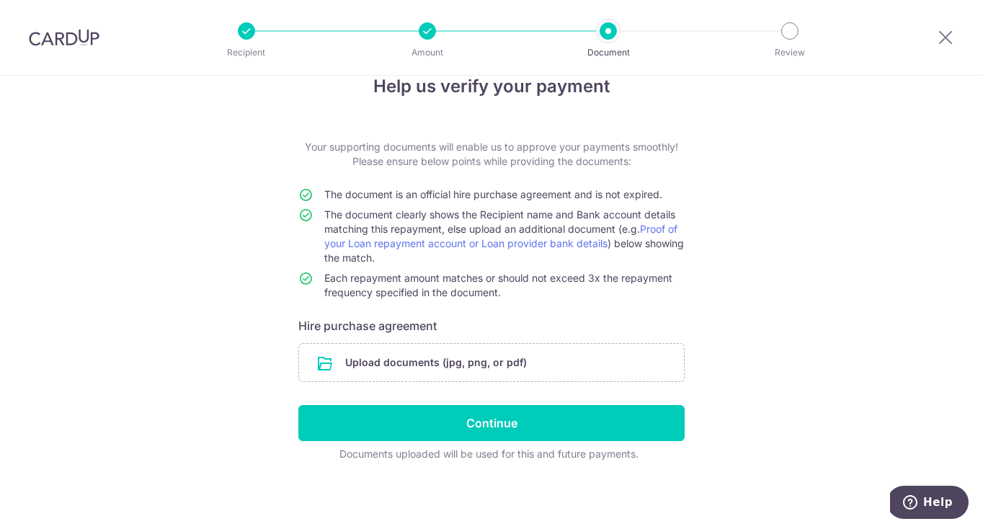
scroll to position [31, 0]
click at [402, 366] on input "file" at bounding box center [491, 362] width 385 height 37
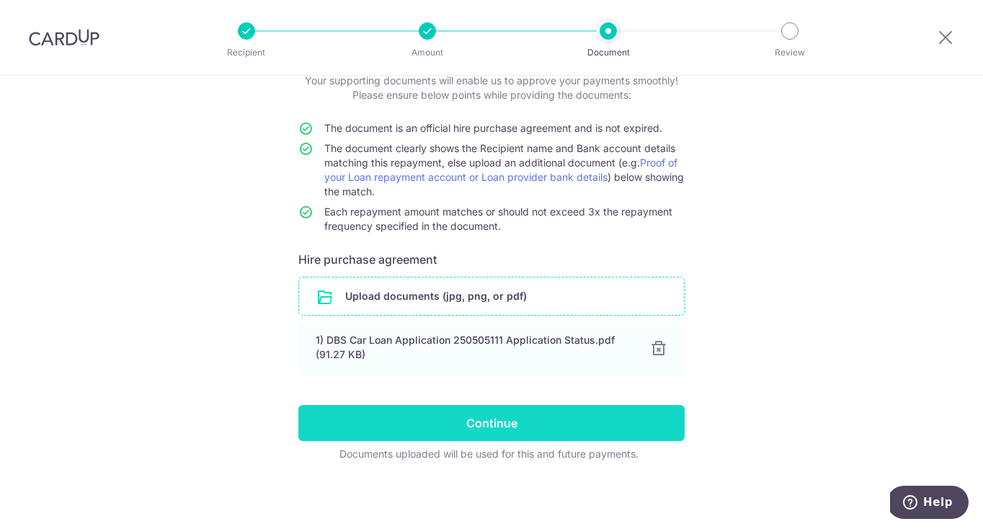
scroll to position [97, 0]
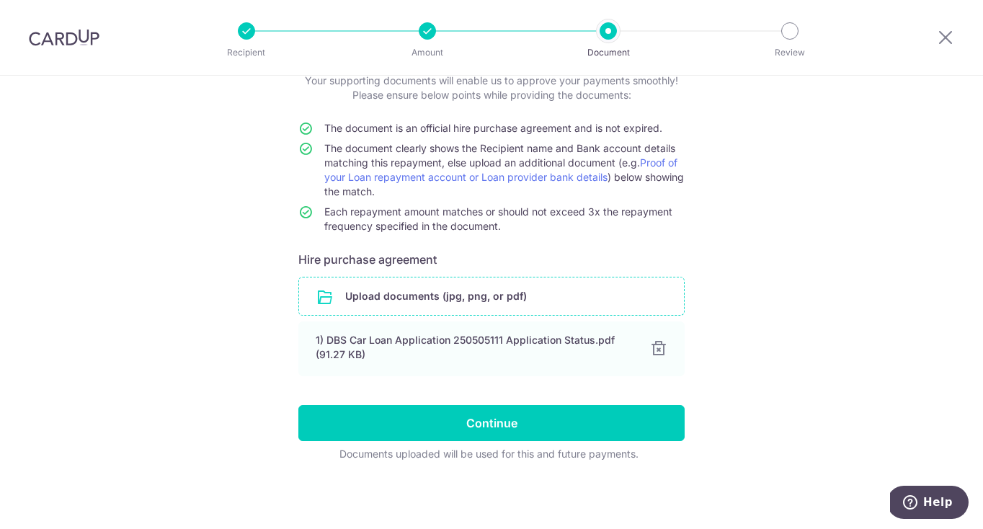
click at [562, 432] on input "Continue" at bounding box center [491, 423] width 386 height 36
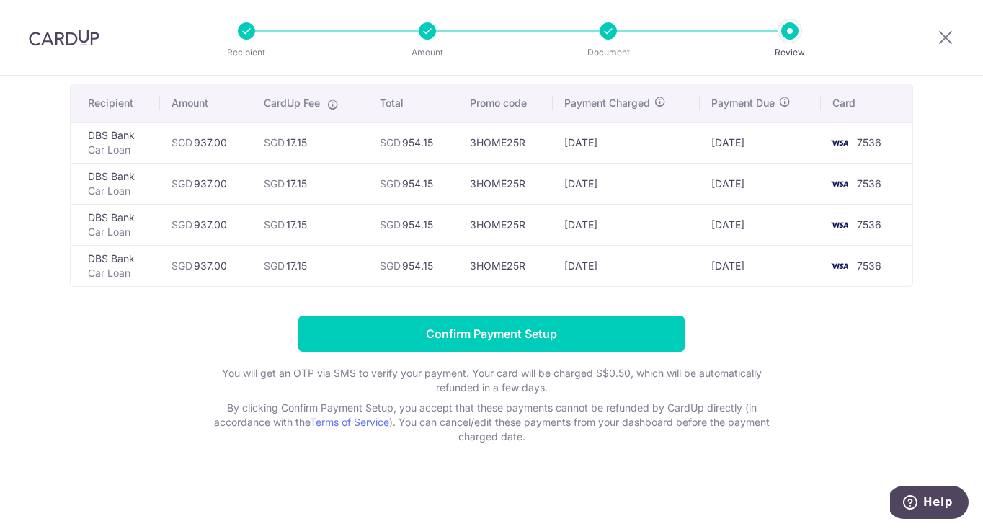
scroll to position [102, 0]
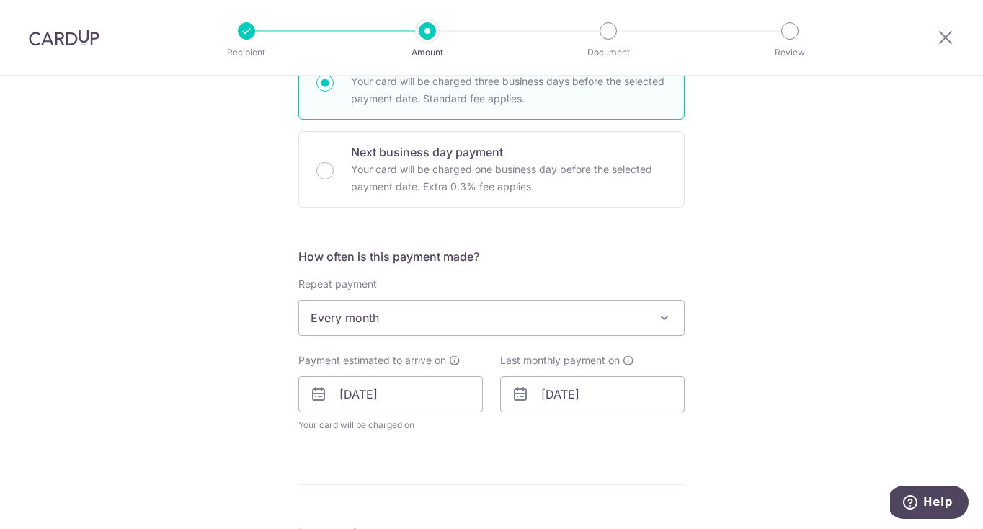
scroll to position [416, 0]
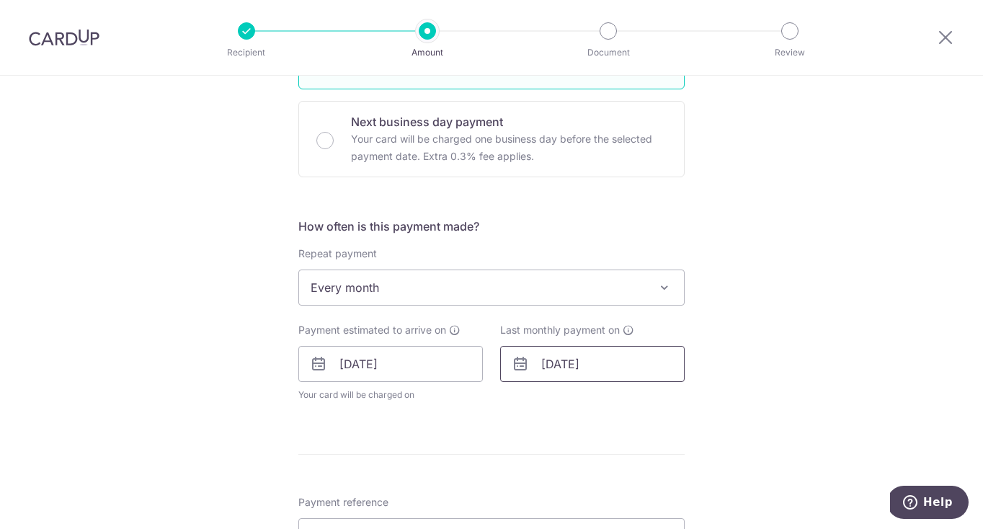
click at [612, 366] on input "[DATE]" at bounding box center [592, 364] width 185 height 36
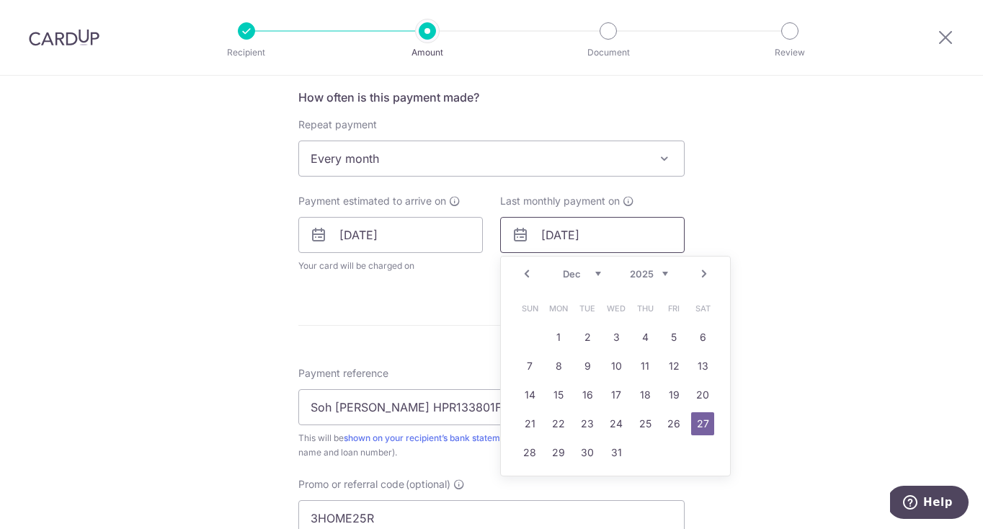
scroll to position [548, 0]
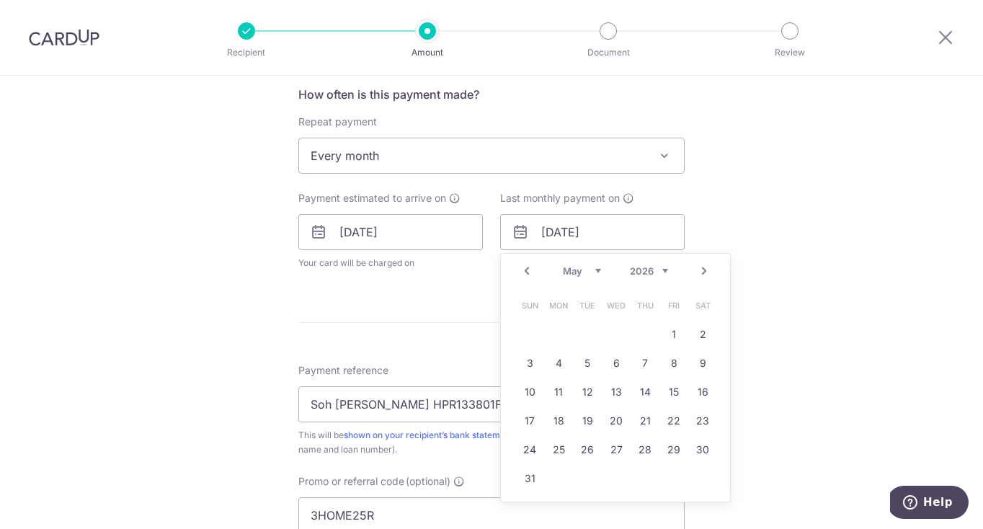
click at [669, 270] on div "Prev Next Jan Feb Mar Apr May Jun Jul Aug Sep Oct Nov Dec 2025 2026 2027 2028 2…" at bounding box center [615, 271] width 229 height 35
click at [624, 451] on link "27" at bounding box center [616, 449] width 23 height 23
type input "27/05/2026"
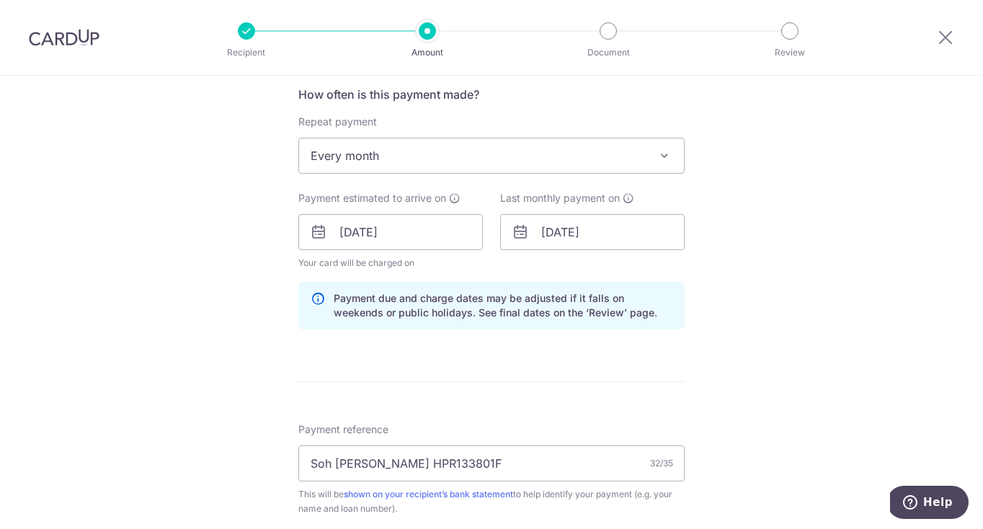
click at [797, 379] on div "Tell us more about your payment Enter payment amount SGD 937.00 937.00 Select C…" at bounding box center [491, 242] width 983 height 1428
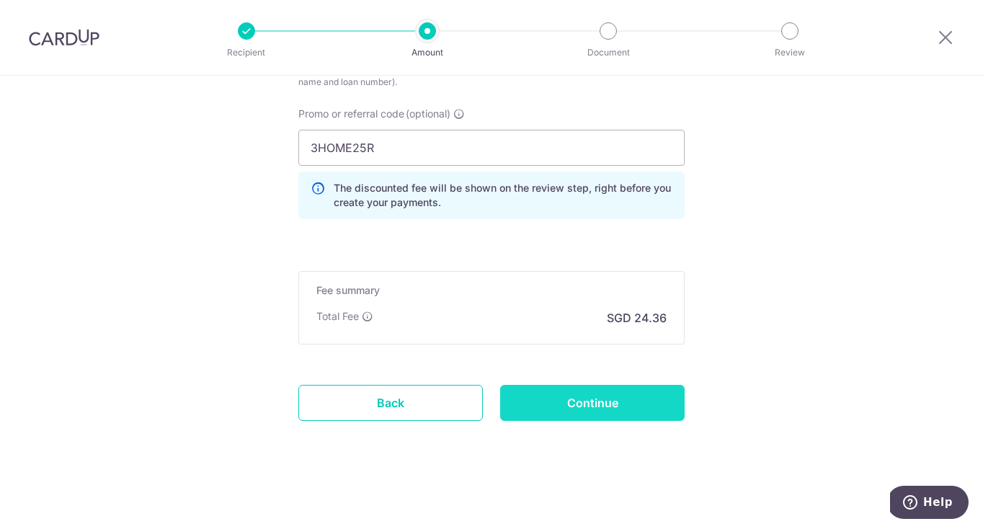
scroll to position [975, 0]
click at [622, 406] on input "Continue" at bounding box center [592, 403] width 185 height 36
type input "Update Schedule"
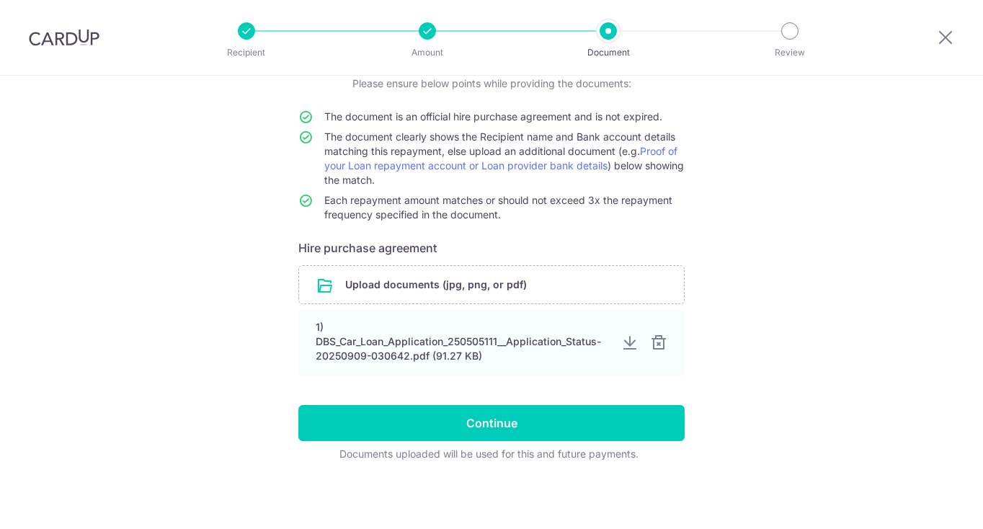
scroll to position [109, 0]
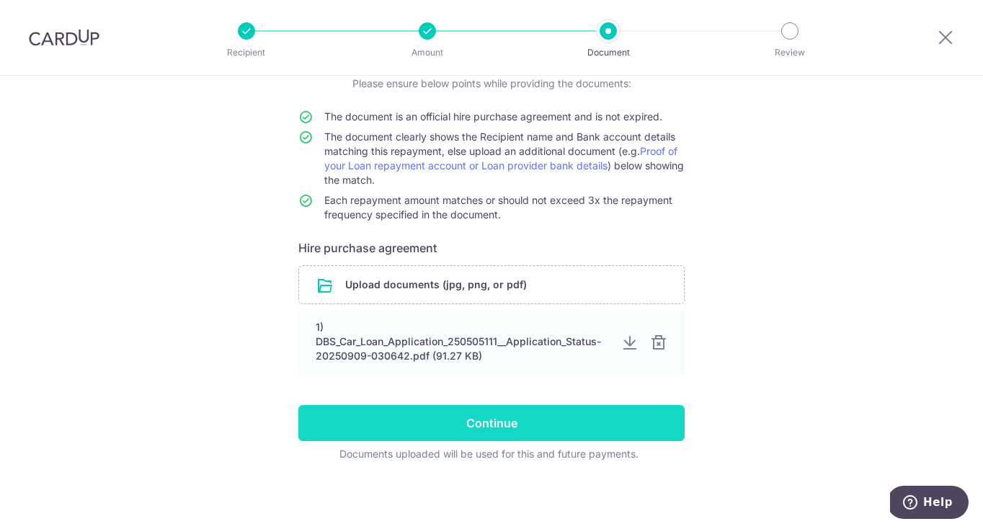
click at [552, 421] on input "Continue" at bounding box center [491, 423] width 386 height 36
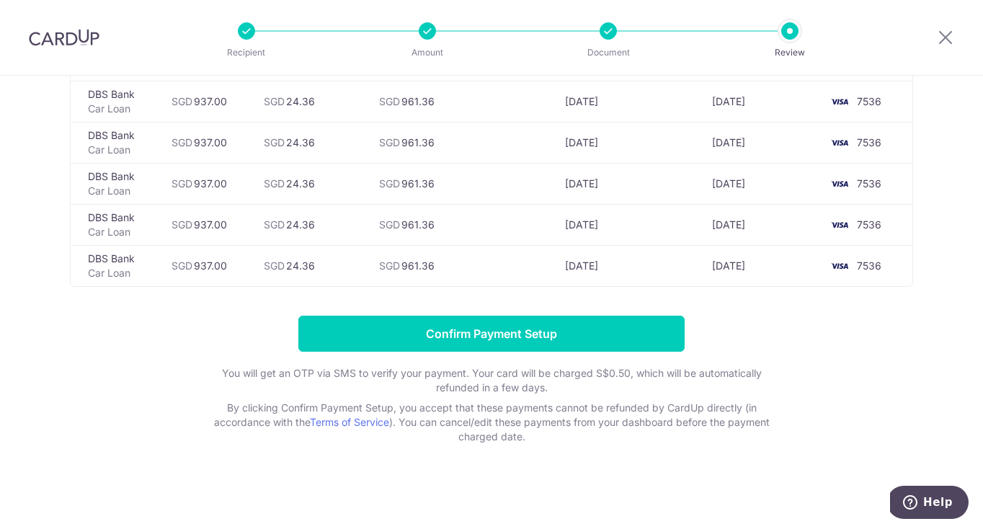
scroll to position [307, 0]
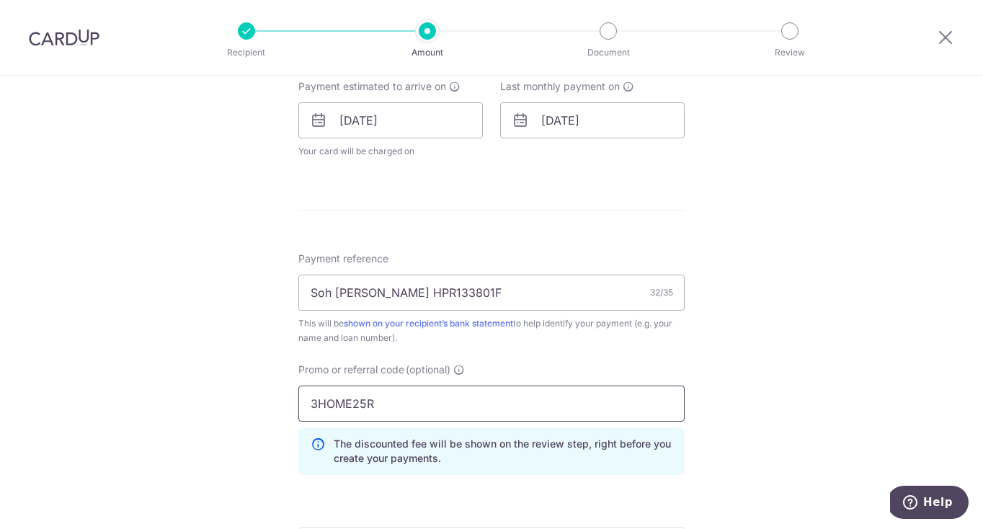
scroll to position [658, 0]
click at [641, 122] on input "[DATE]" at bounding box center [592, 122] width 185 height 36
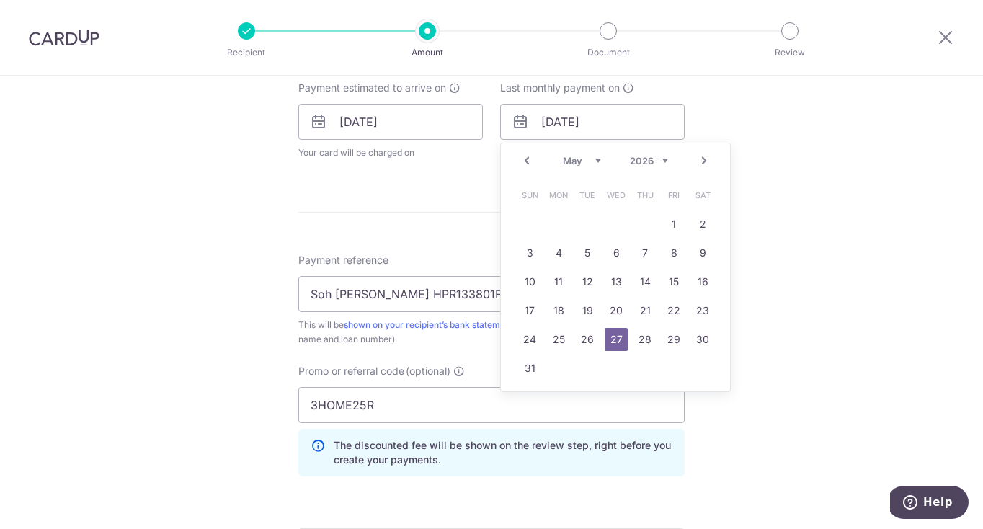
click at [529, 161] on link "Prev" at bounding box center [526, 160] width 17 height 17
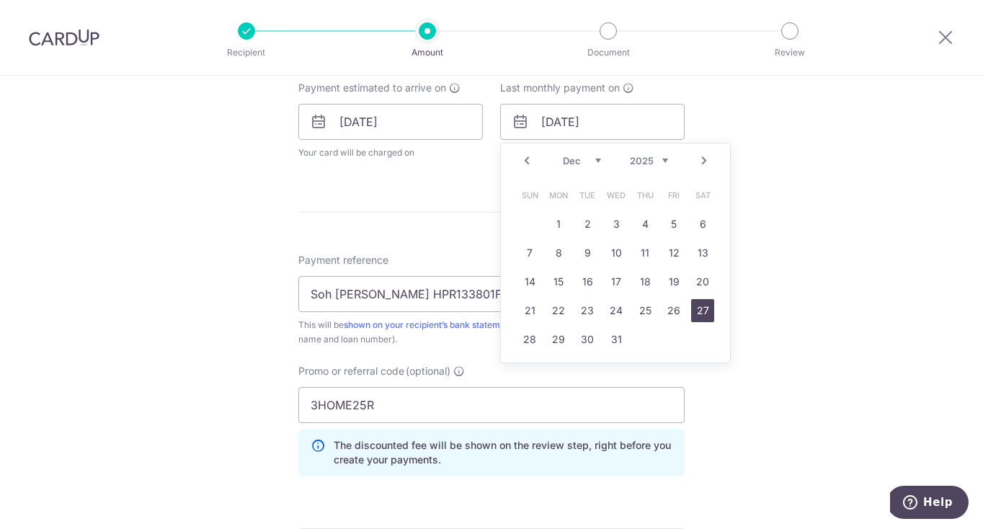
click at [698, 304] on link "27" at bounding box center [702, 310] width 23 height 23
type input "[DATE]"
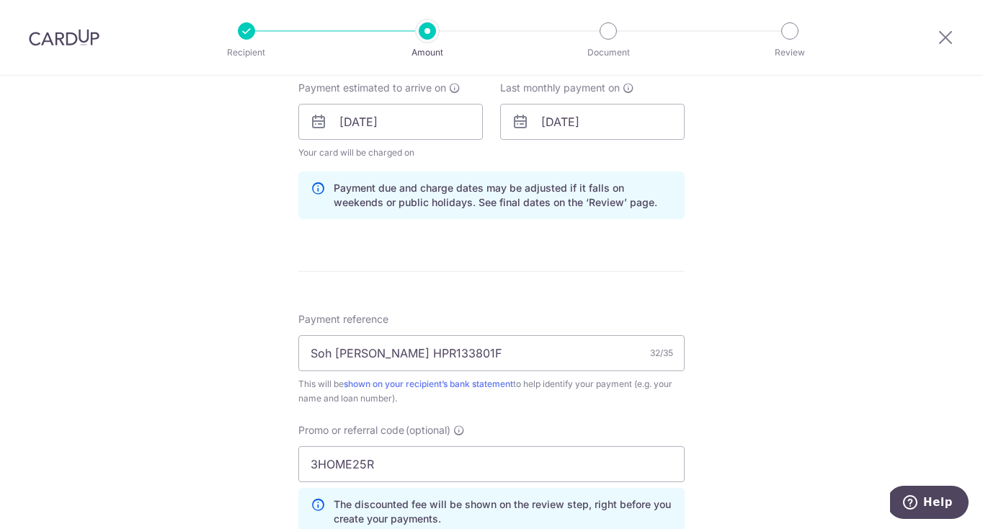
click at [787, 351] on div "Tell us more about your payment Enter payment amount SGD 937.00 937.00 Select C…" at bounding box center [491, 131] width 983 height 1428
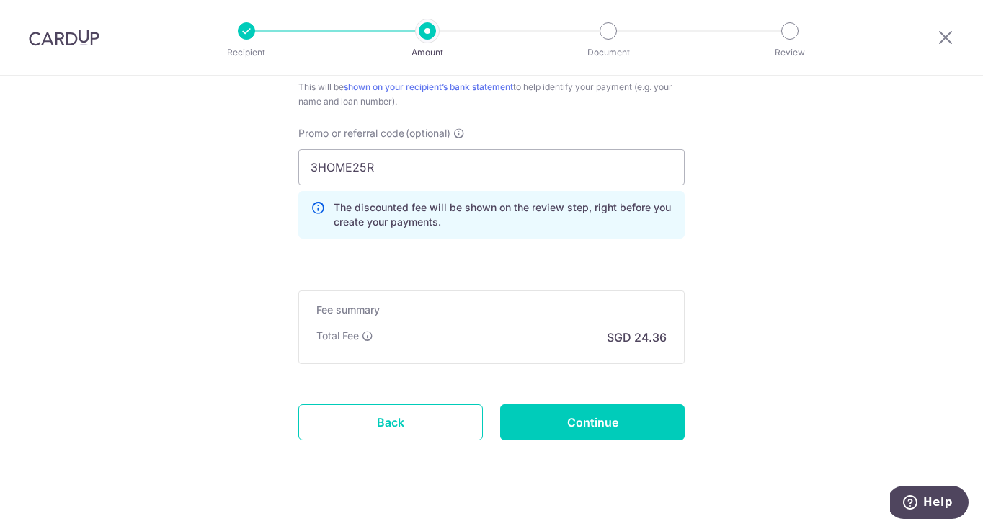
scroll to position [959, 0]
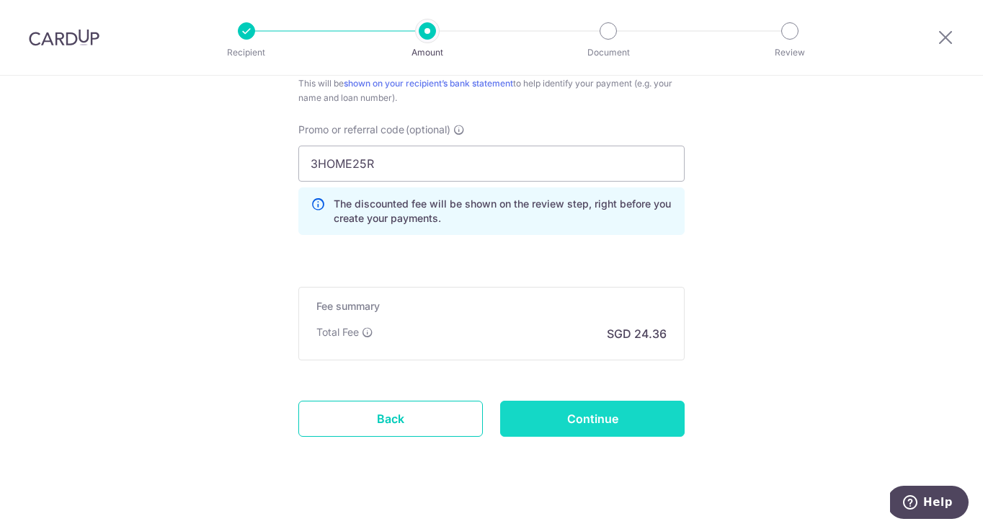
click at [578, 414] on input "Continue" at bounding box center [592, 419] width 185 height 36
type input "Update Schedule"
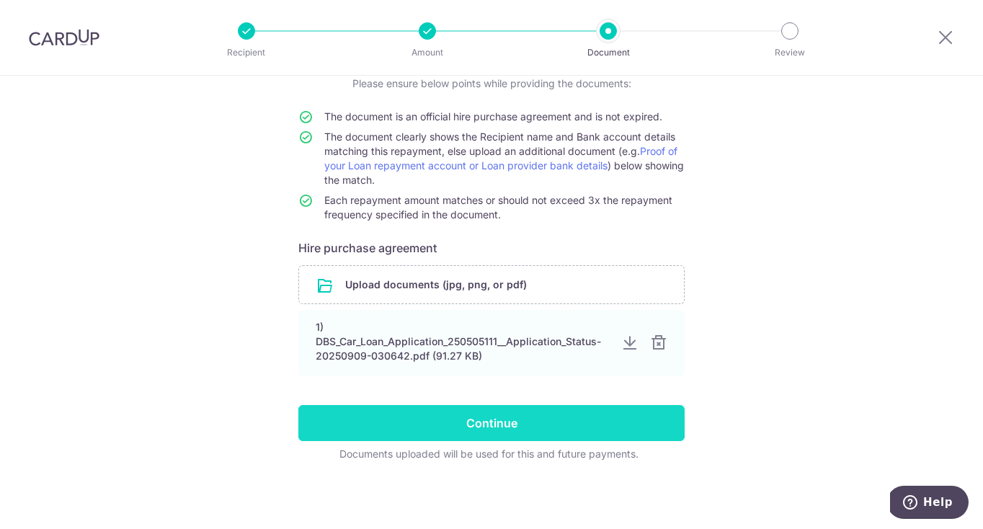
scroll to position [109, 0]
click at [588, 417] on input "Continue" at bounding box center [491, 423] width 386 height 36
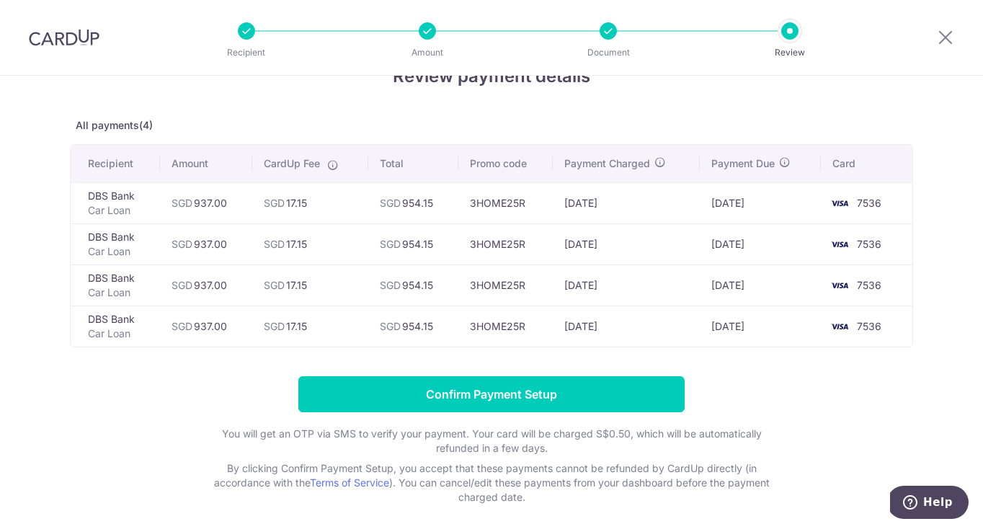
scroll to position [34, 0]
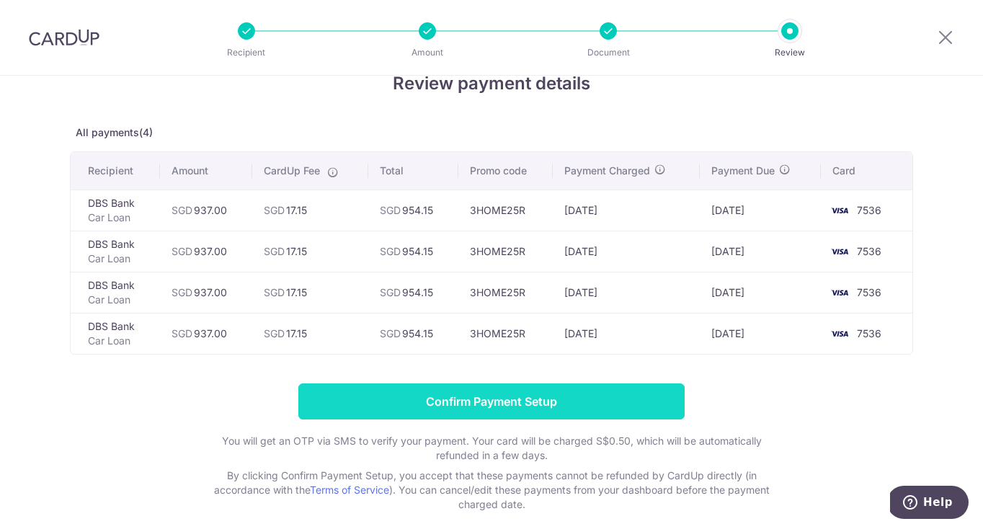
click at [479, 410] on input "Confirm Payment Setup" at bounding box center [491, 402] width 386 height 36
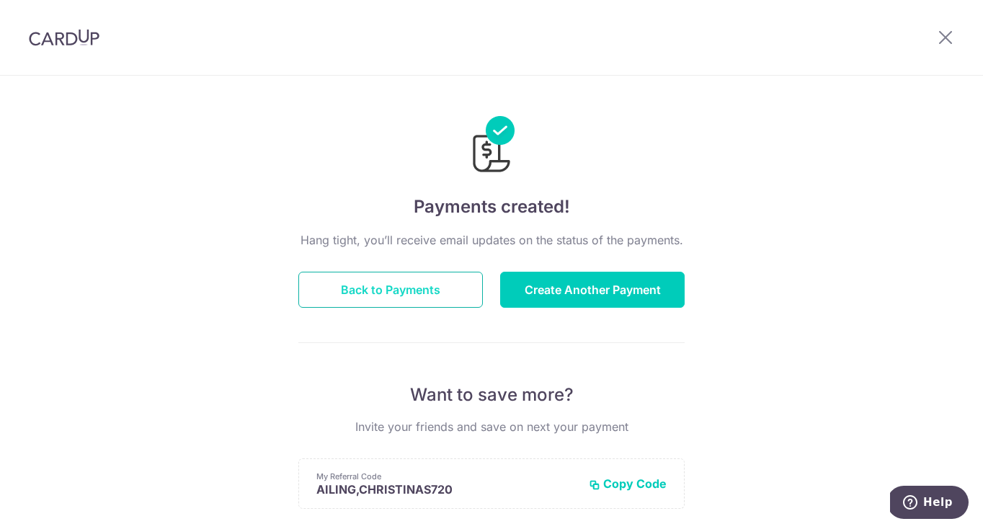
click at [356, 296] on button "Back to Payments" at bounding box center [390, 290] width 185 height 36
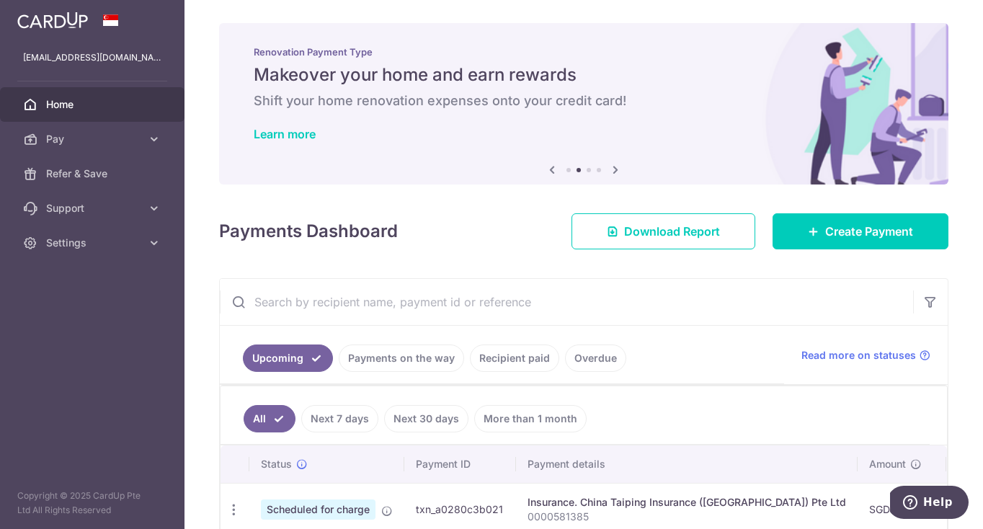
click at [66, 106] on span "Home" at bounding box center [93, 104] width 95 height 14
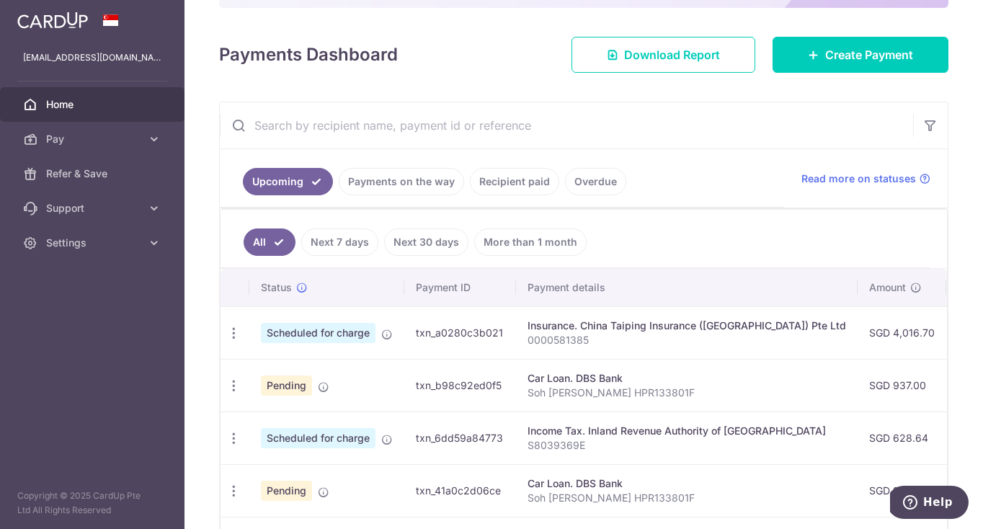
click at [410, 185] on link "Payments on the way" at bounding box center [401, 181] width 125 height 27
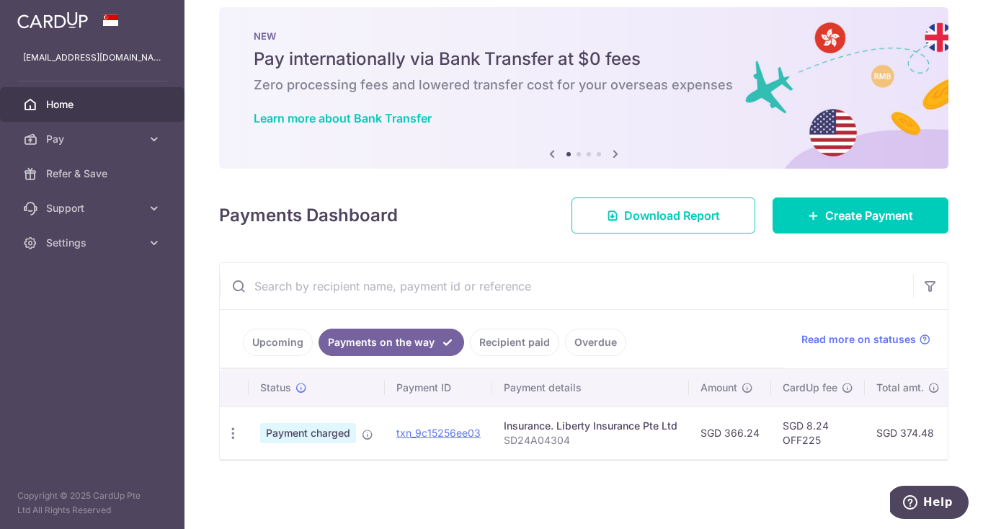
scroll to position [16, 0]
click at [513, 345] on link "Recipient paid" at bounding box center [514, 342] width 89 height 27
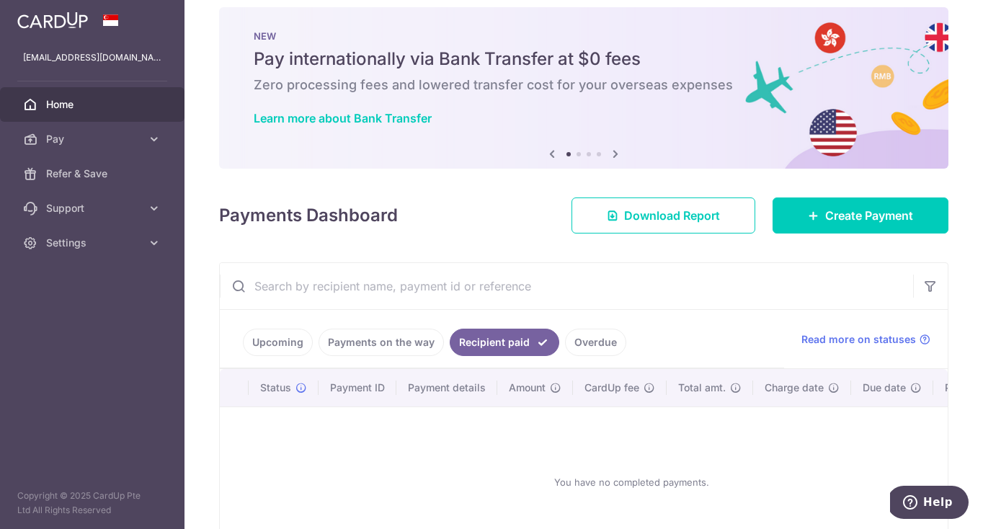
click at [411, 340] on link "Payments on the way" at bounding box center [381, 342] width 125 height 27
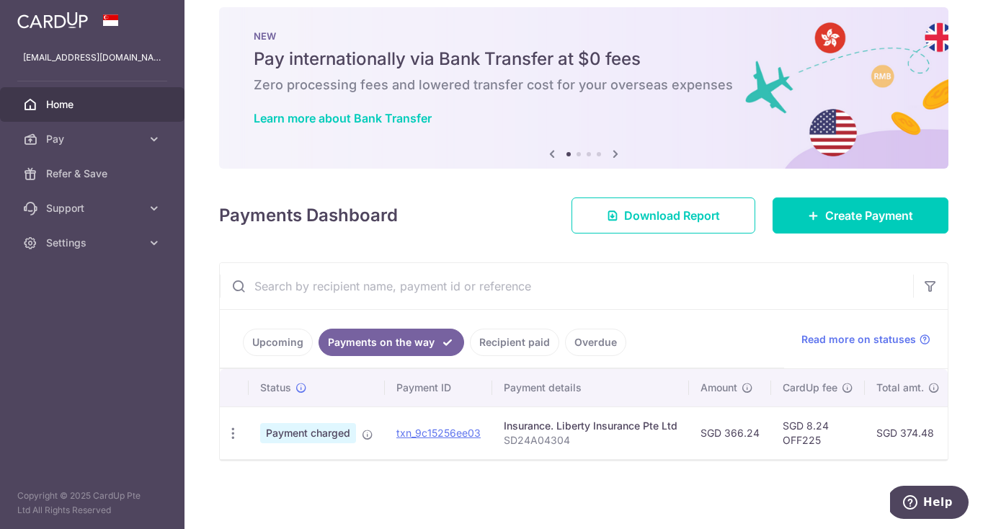
click at [276, 345] on link "Upcoming" at bounding box center [278, 342] width 70 height 27
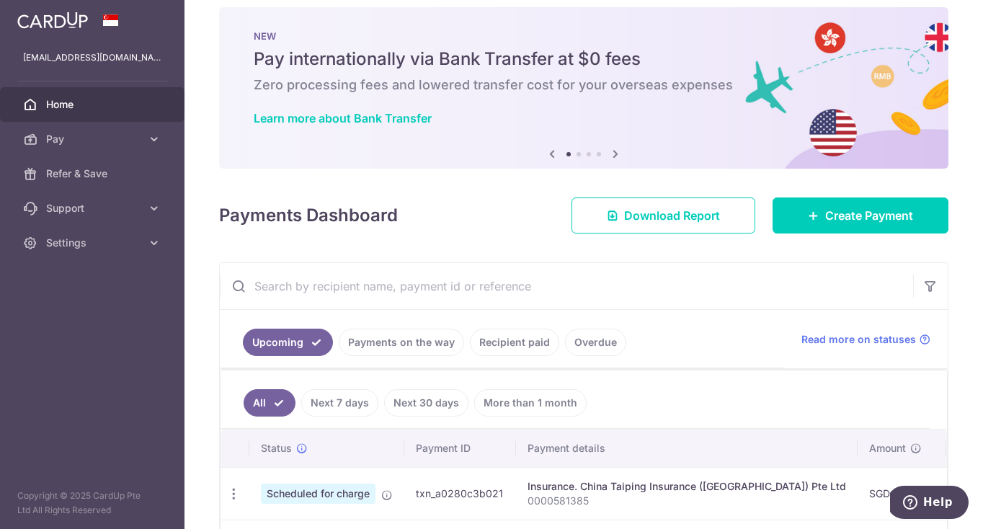
click at [59, 98] on span "Home" at bounding box center [93, 104] width 95 height 14
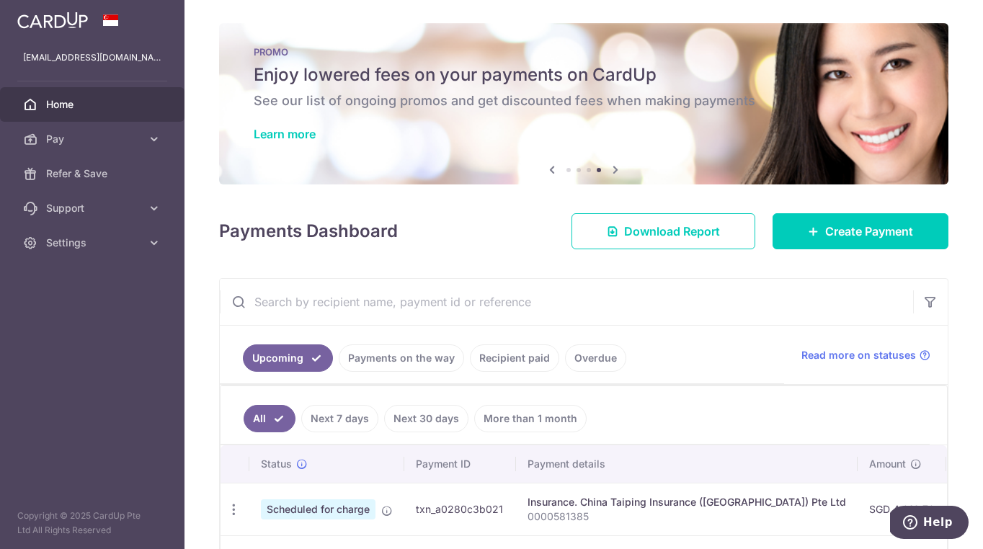
click at [68, 104] on span "Home" at bounding box center [93, 104] width 95 height 14
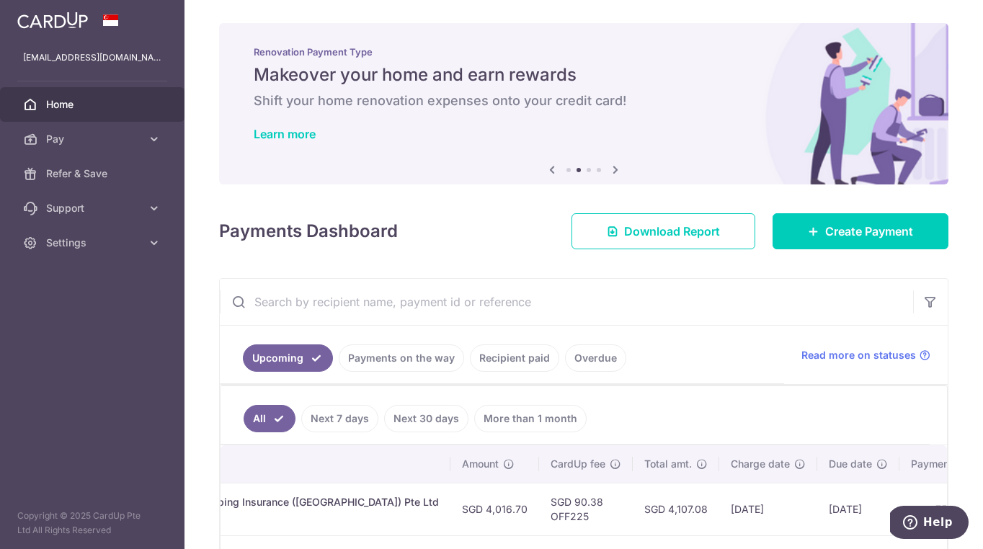
click at [523, 191] on div "× Pause Schedule Pause all future payments in this series Pause just this one p…" at bounding box center [584, 274] width 799 height 549
